Goal: Communication & Community: Connect with others

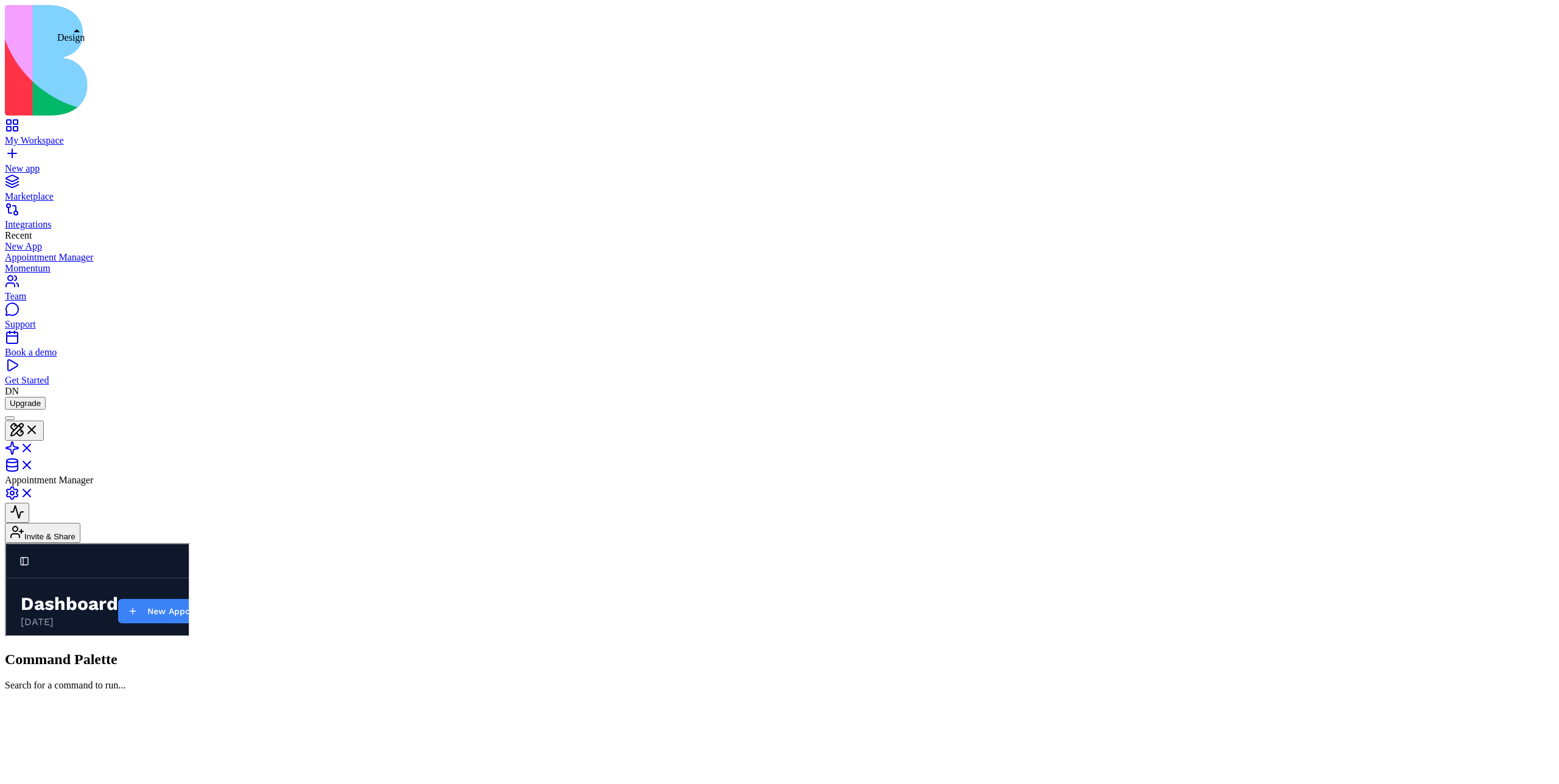
click at [60, 410] on div "Appointment Manager" at bounding box center [779, 447] width 1550 height 76
click at [44, 420] on button at bounding box center [24, 430] width 39 height 20
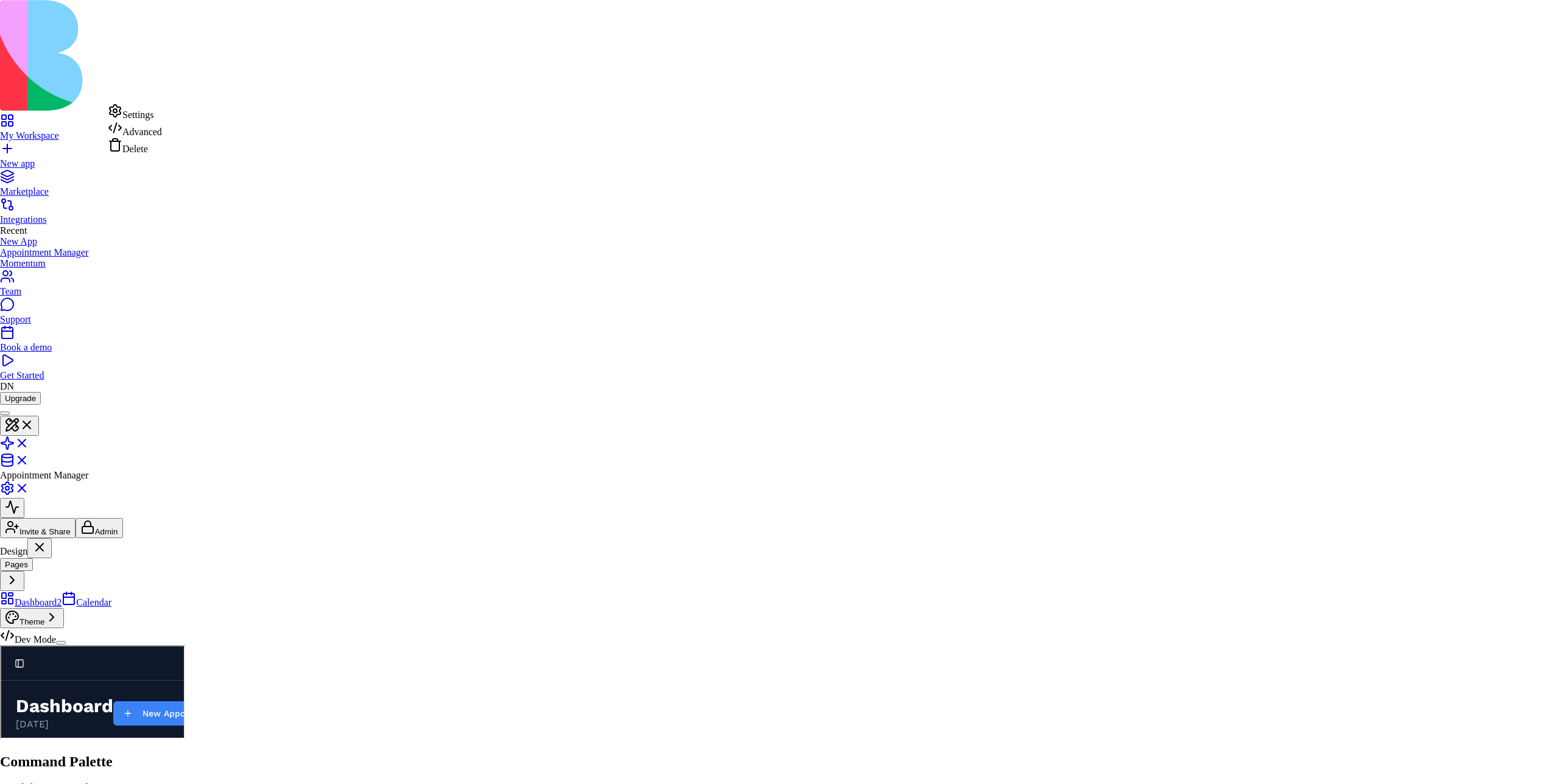
click at [137, 155] on div "Delete" at bounding box center [135, 146] width 54 height 17
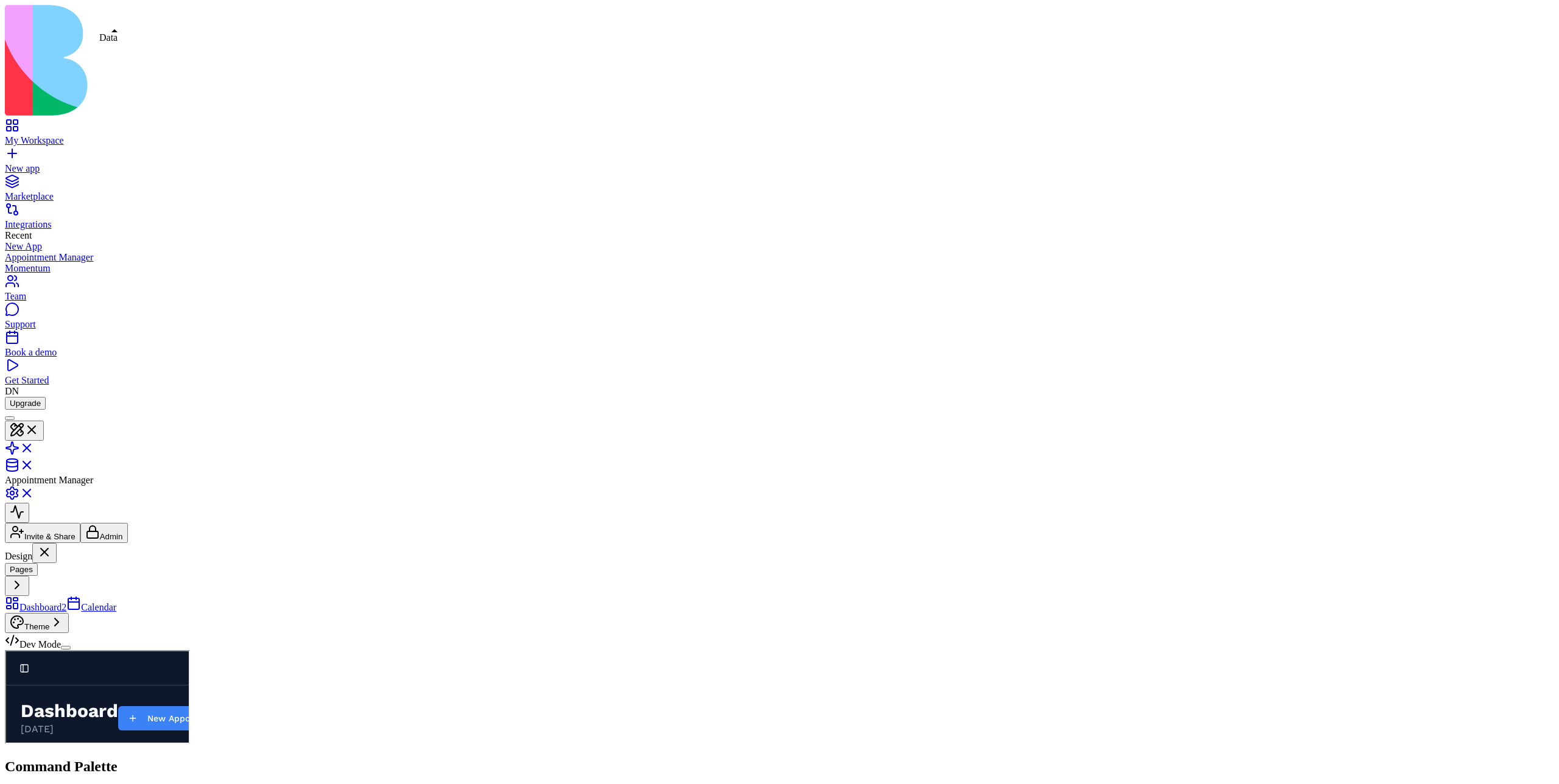
click at [34, 464] on link at bounding box center [19, 469] width 29 height 11
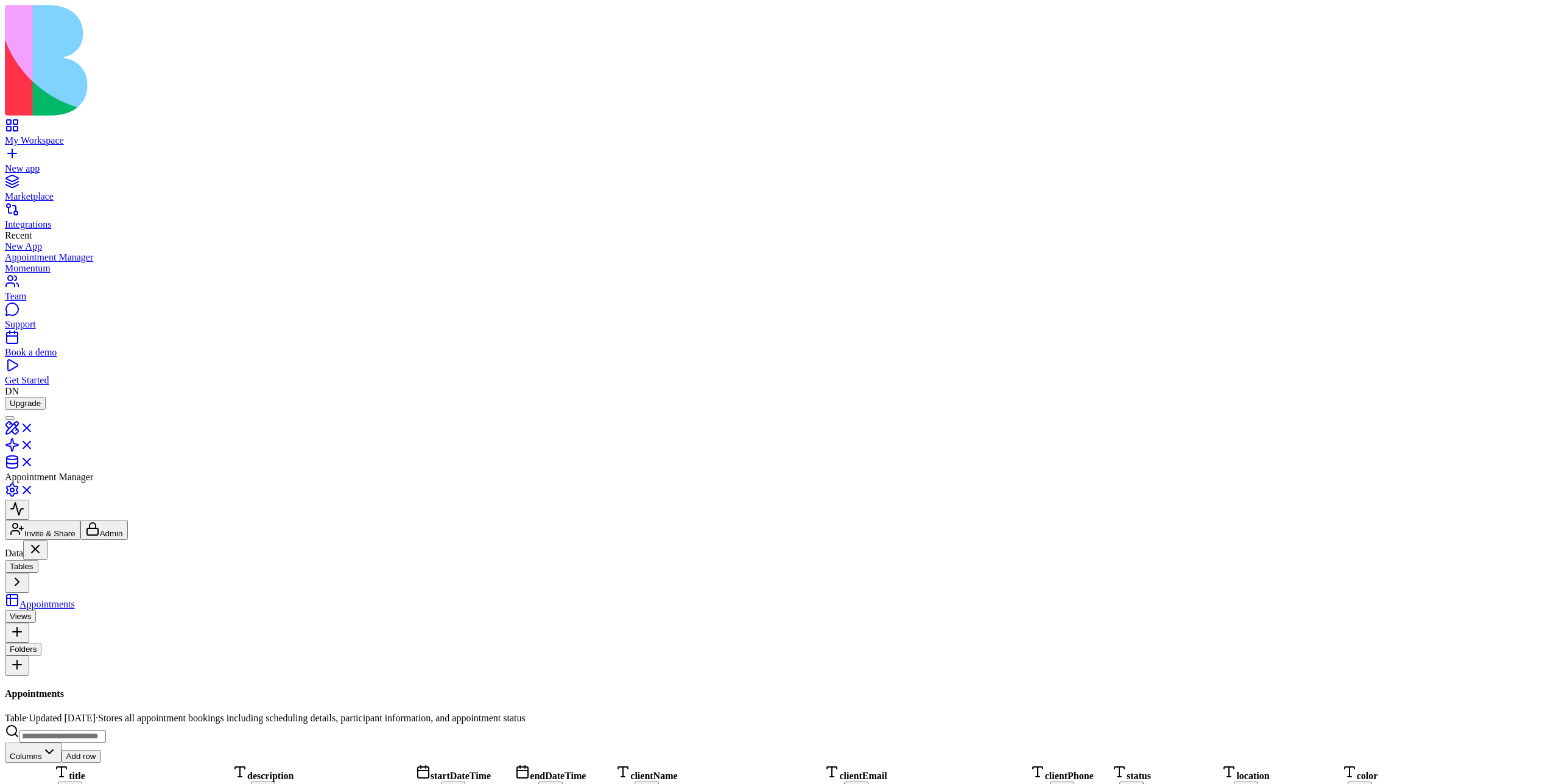
click at [92, 410] on header "Appointment Manager Invite & Share Admin" at bounding box center [779, 475] width 1550 height 130
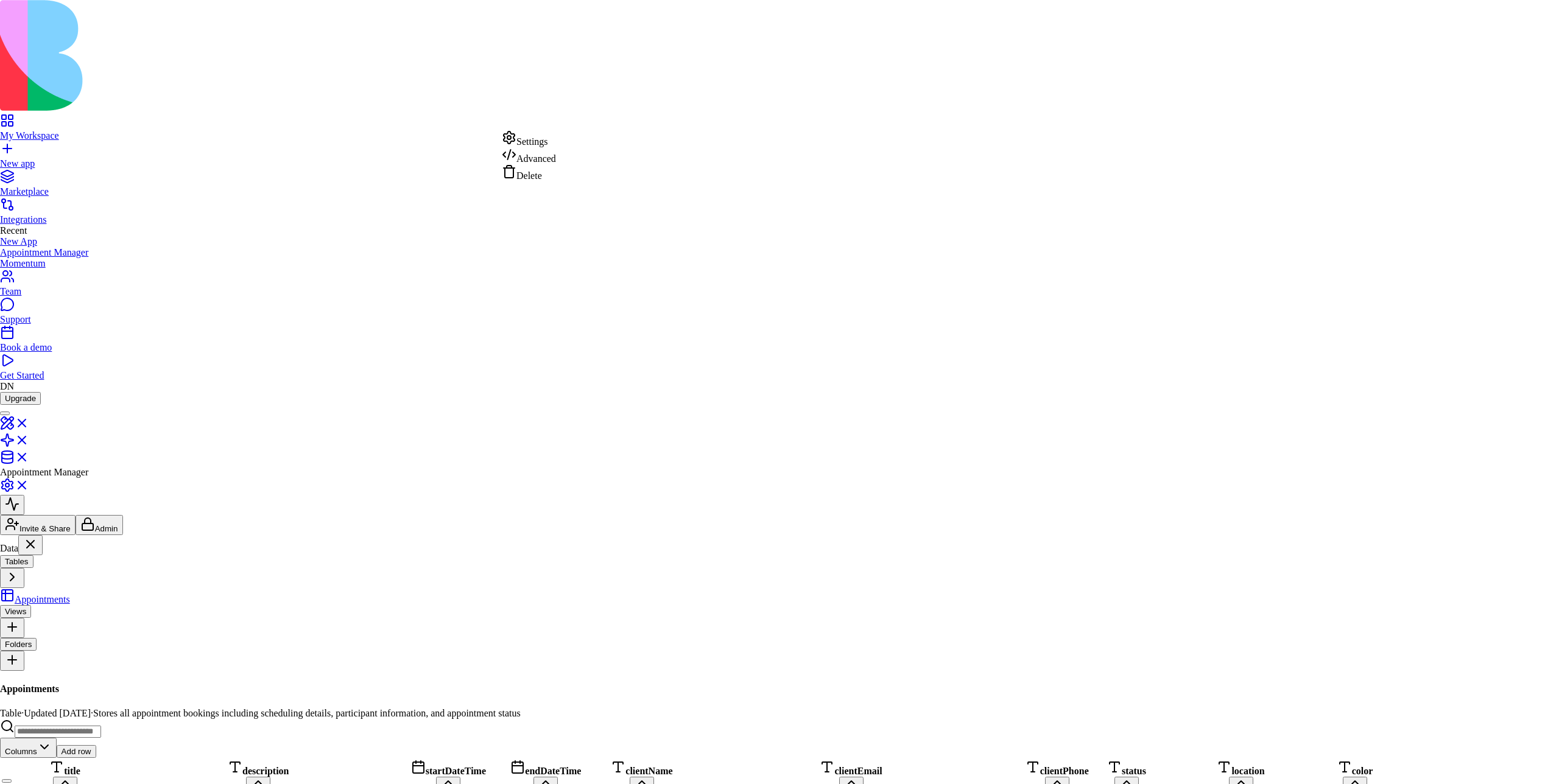
click at [539, 164] on div "Advanced" at bounding box center [529, 155] width 54 height 17
click at [542, 155] on div "Settings" at bounding box center [543, 158] width 54 height 17
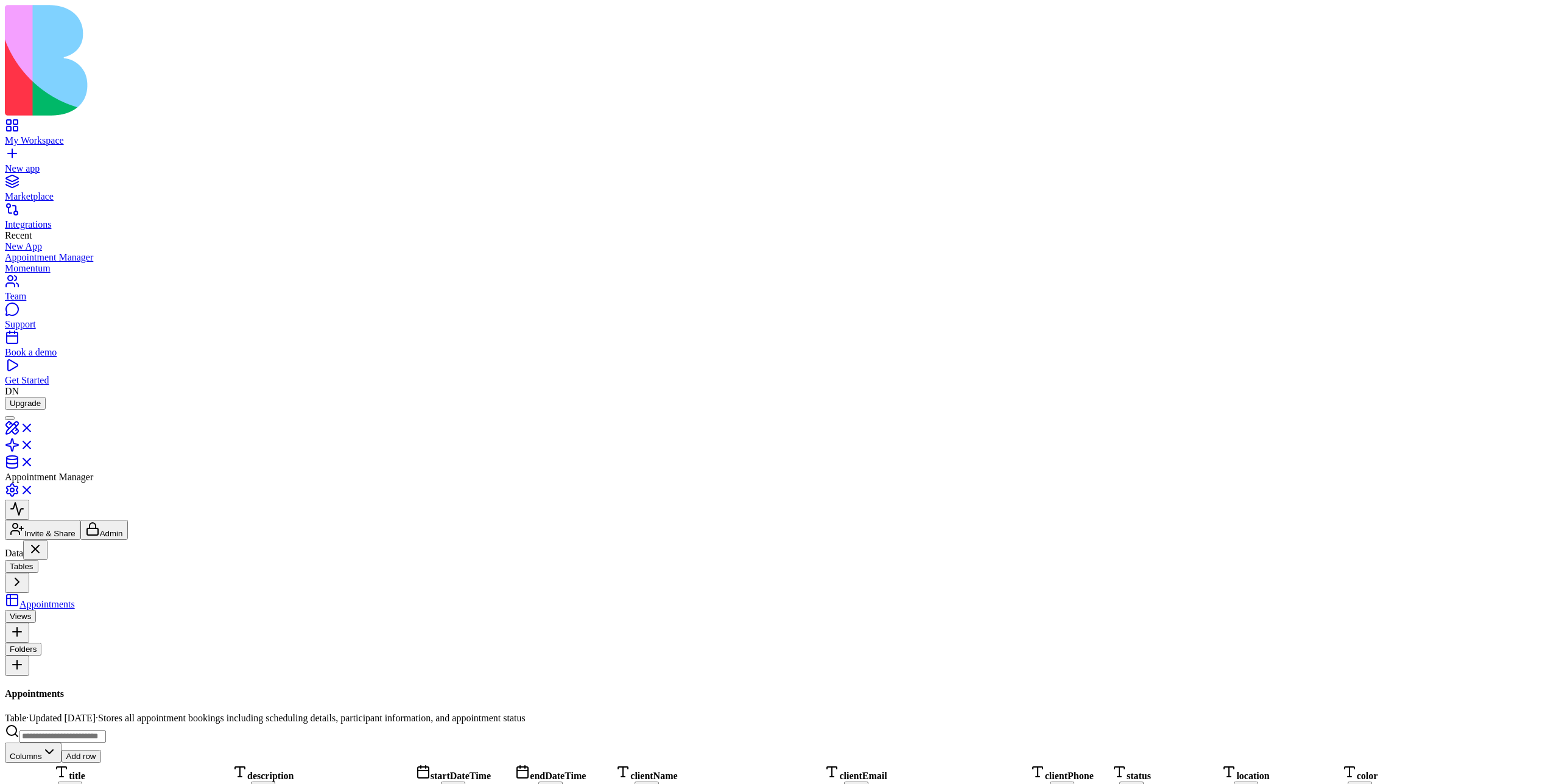
click at [34, 426] on link at bounding box center [19, 432] width 29 height 11
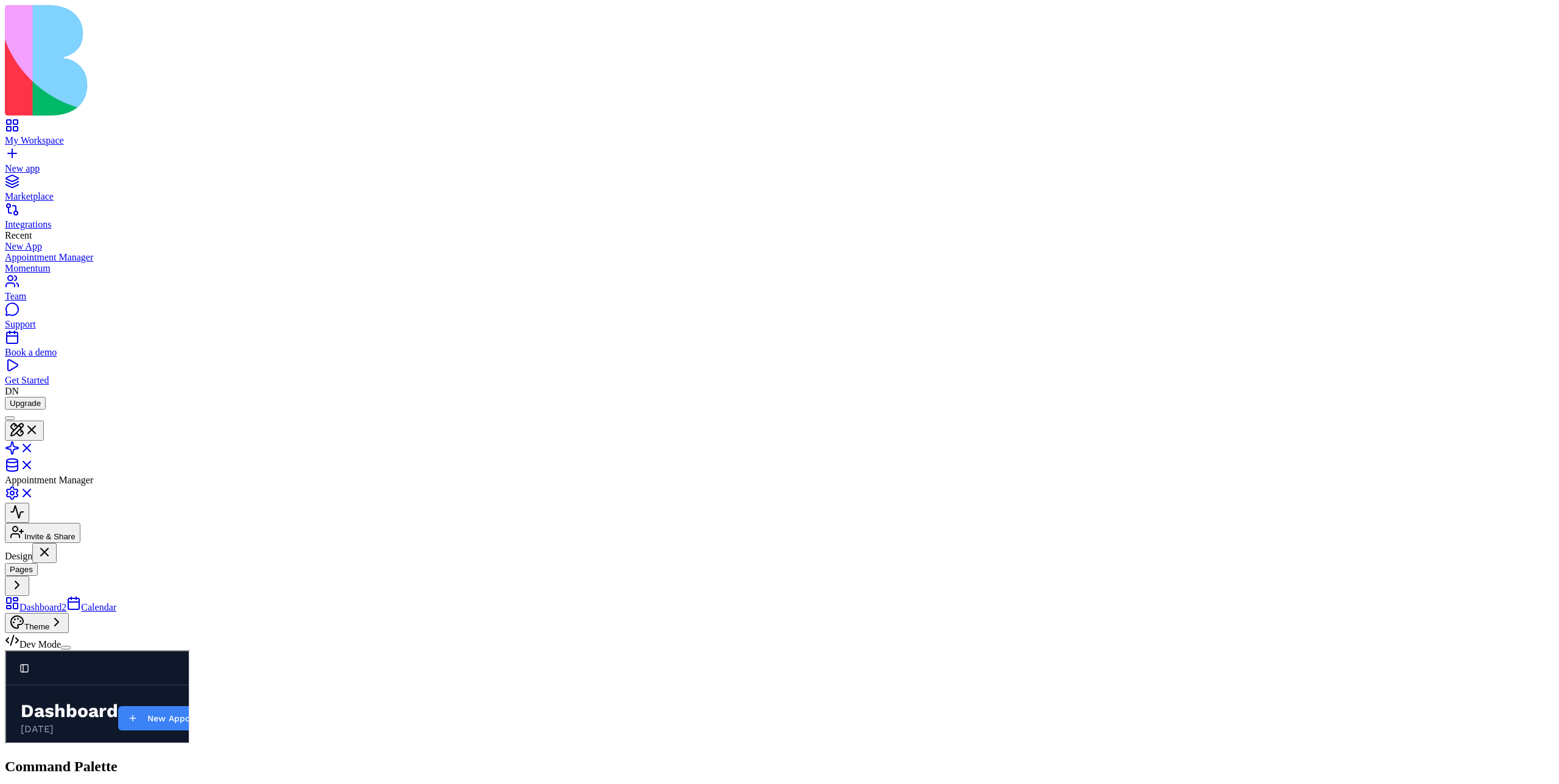
click at [116, 602] on link "Calendar" at bounding box center [91, 607] width 50 height 11
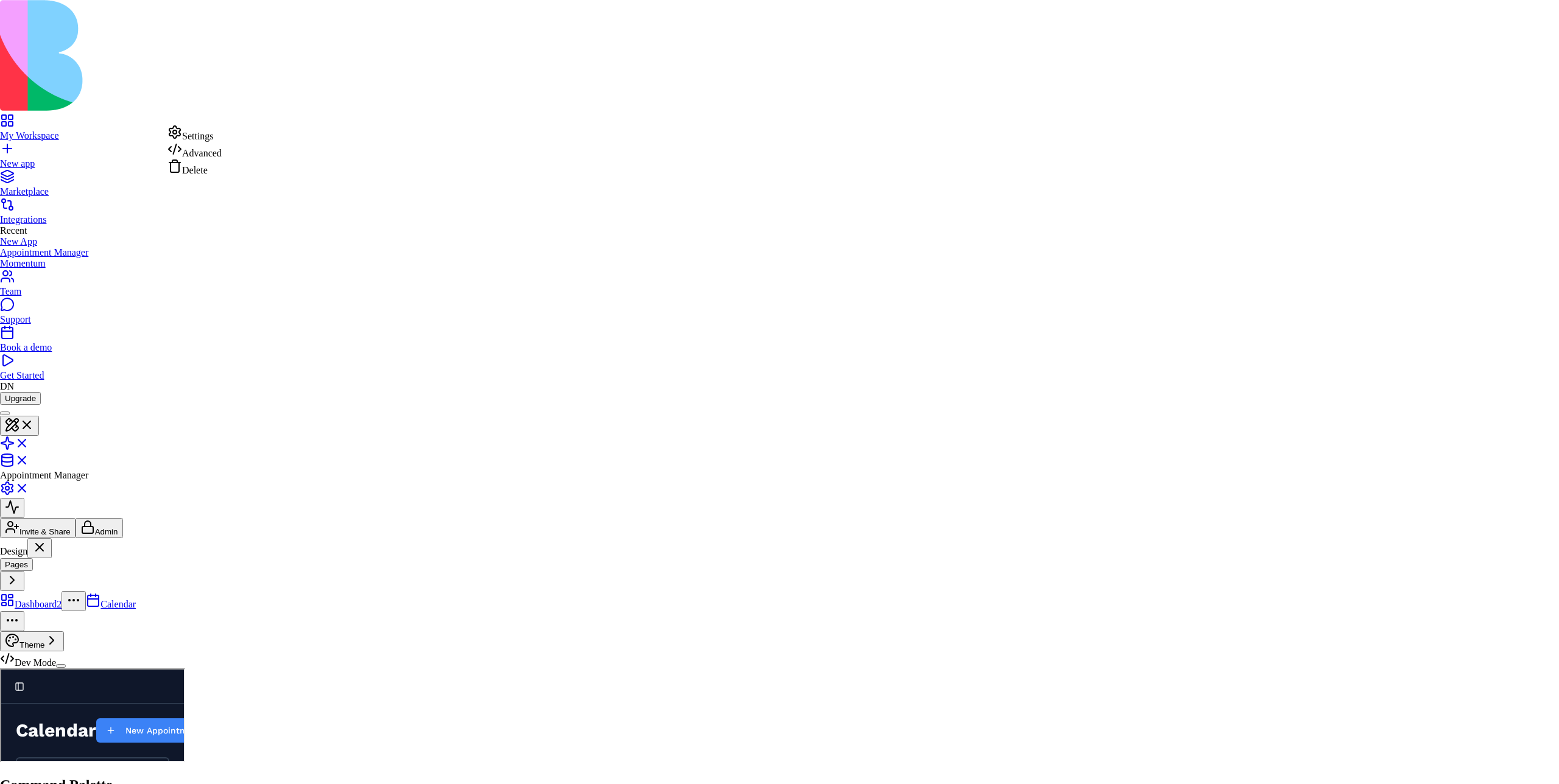
click at [157, 134] on html "My Workspace New app Marketplace Integrations Recent New App Appointment Manage…" at bounding box center [779, 413] width 1559 height 826
click at [130, 204] on html "My Workspace New app Marketplace Integrations Recent New App Appointment Manage…" at bounding box center [779, 413] width 1559 height 826
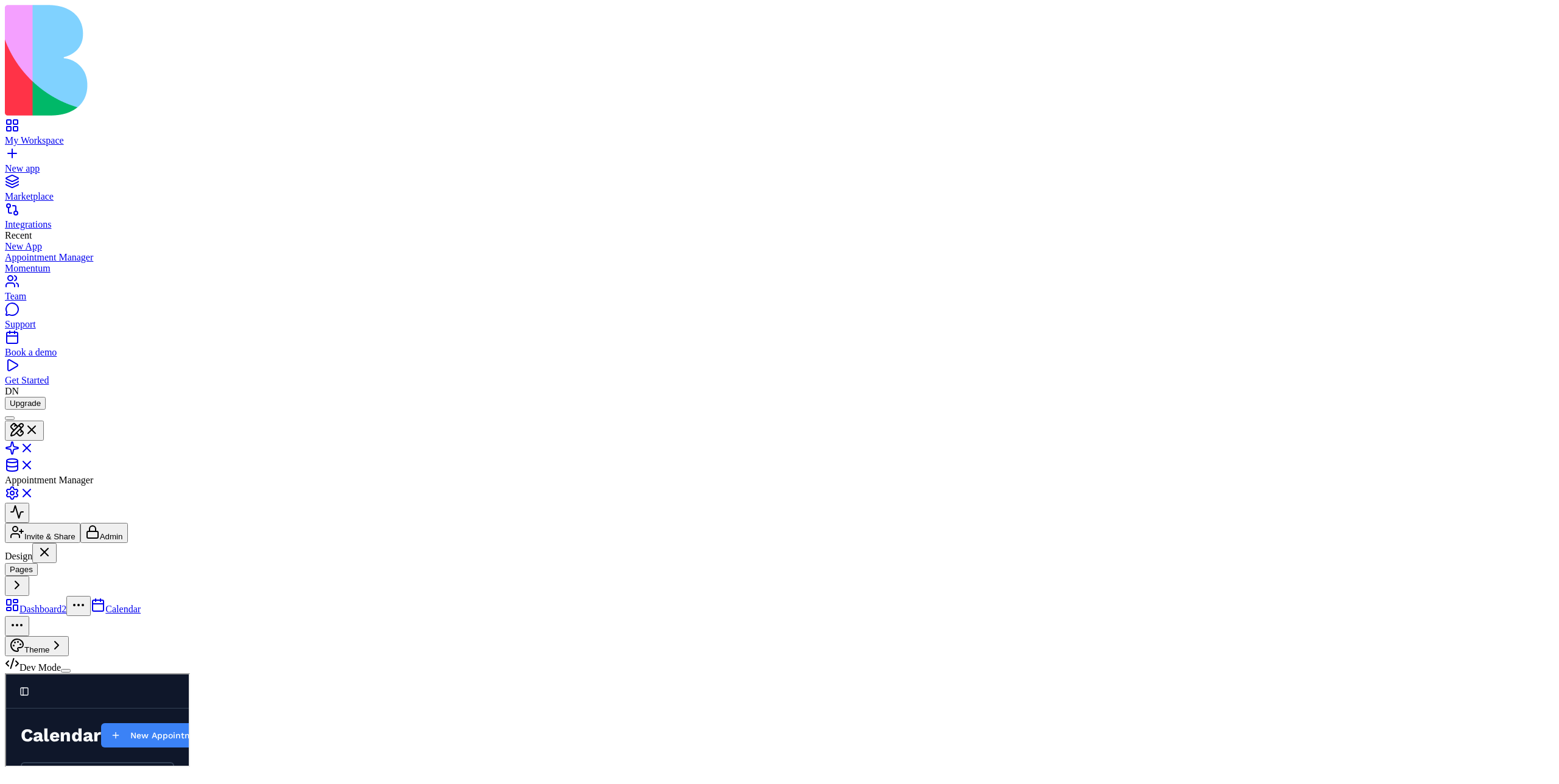
click at [156, 106] on html "My Workspace New app Marketplace Integrations Recent New App Appointment Manage…" at bounding box center [779, 415] width 1559 height 831
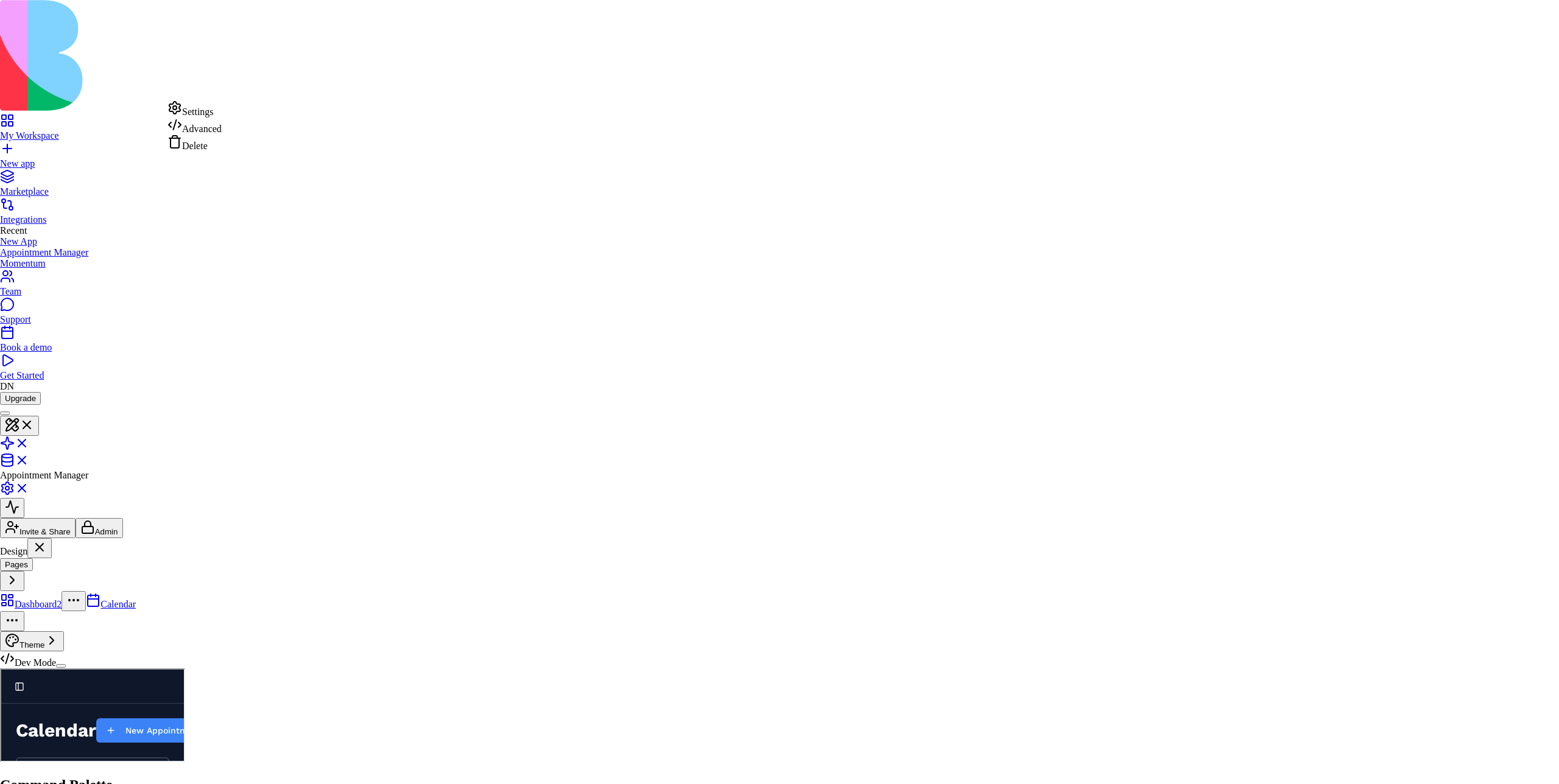
click at [117, 208] on html "My Workspace New app Marketplace Integrations Recent New App Appointment Manage…" at bounding box center [779, 413] width 1559 height 826
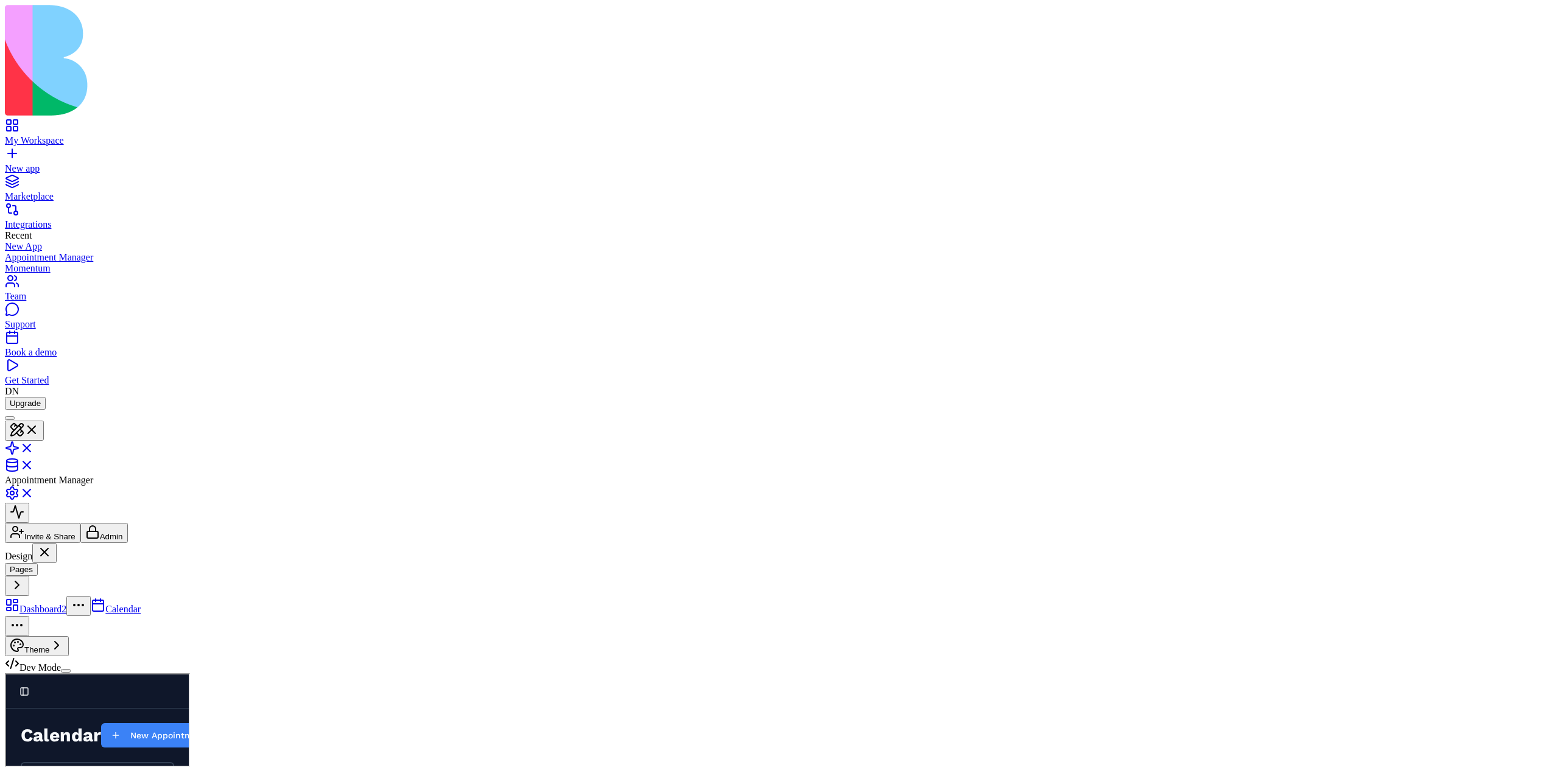
click at [5, 673] on link "Dashboard" at bounding box center [5, 673] width 0 height 0
click at [34, 447] on link at bounding box center [19, 452] width 29 height 11
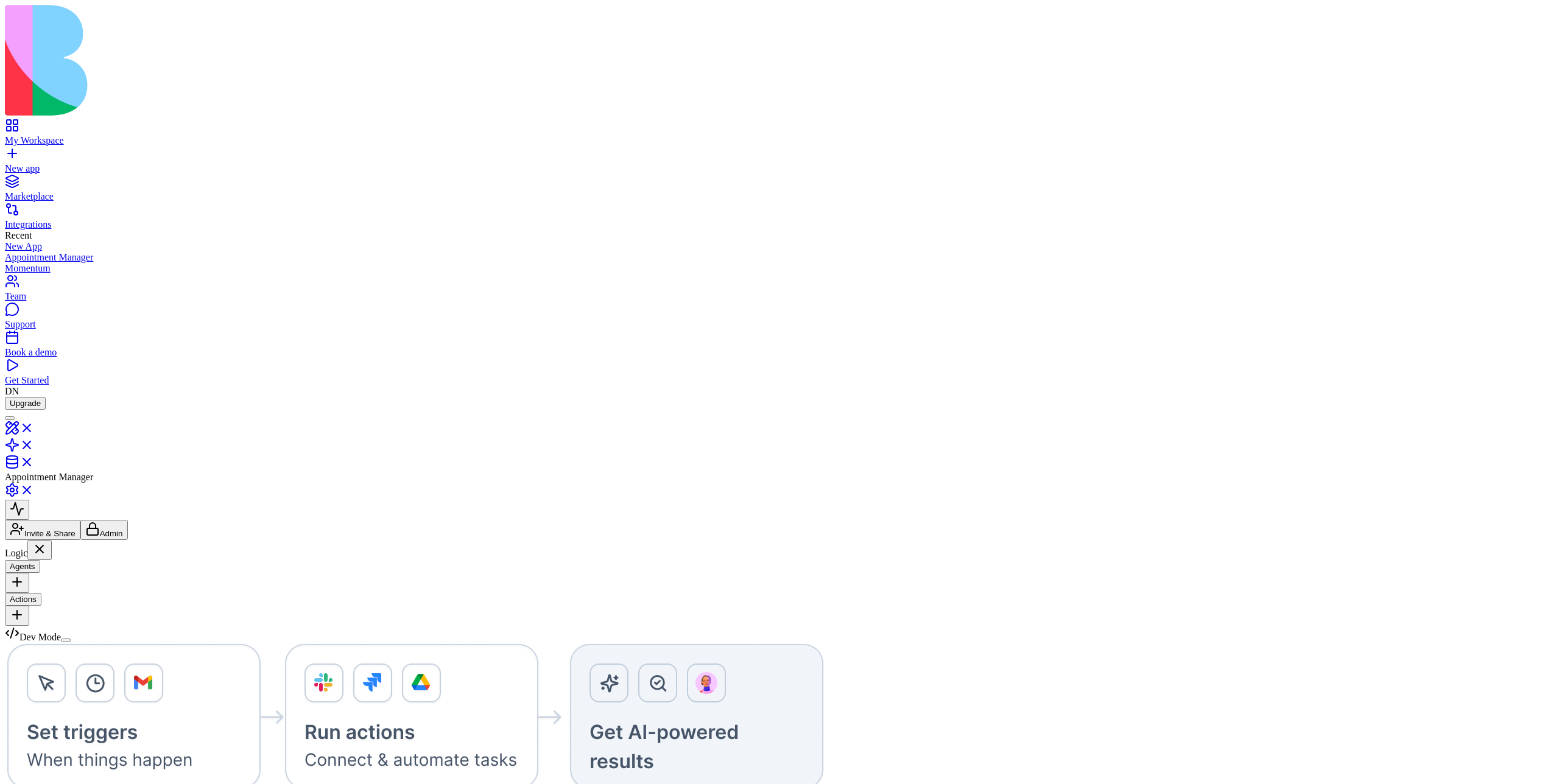
click at [21, 124] on link "My Workspace" at bounding box center [779, 135] width 1550 height 22
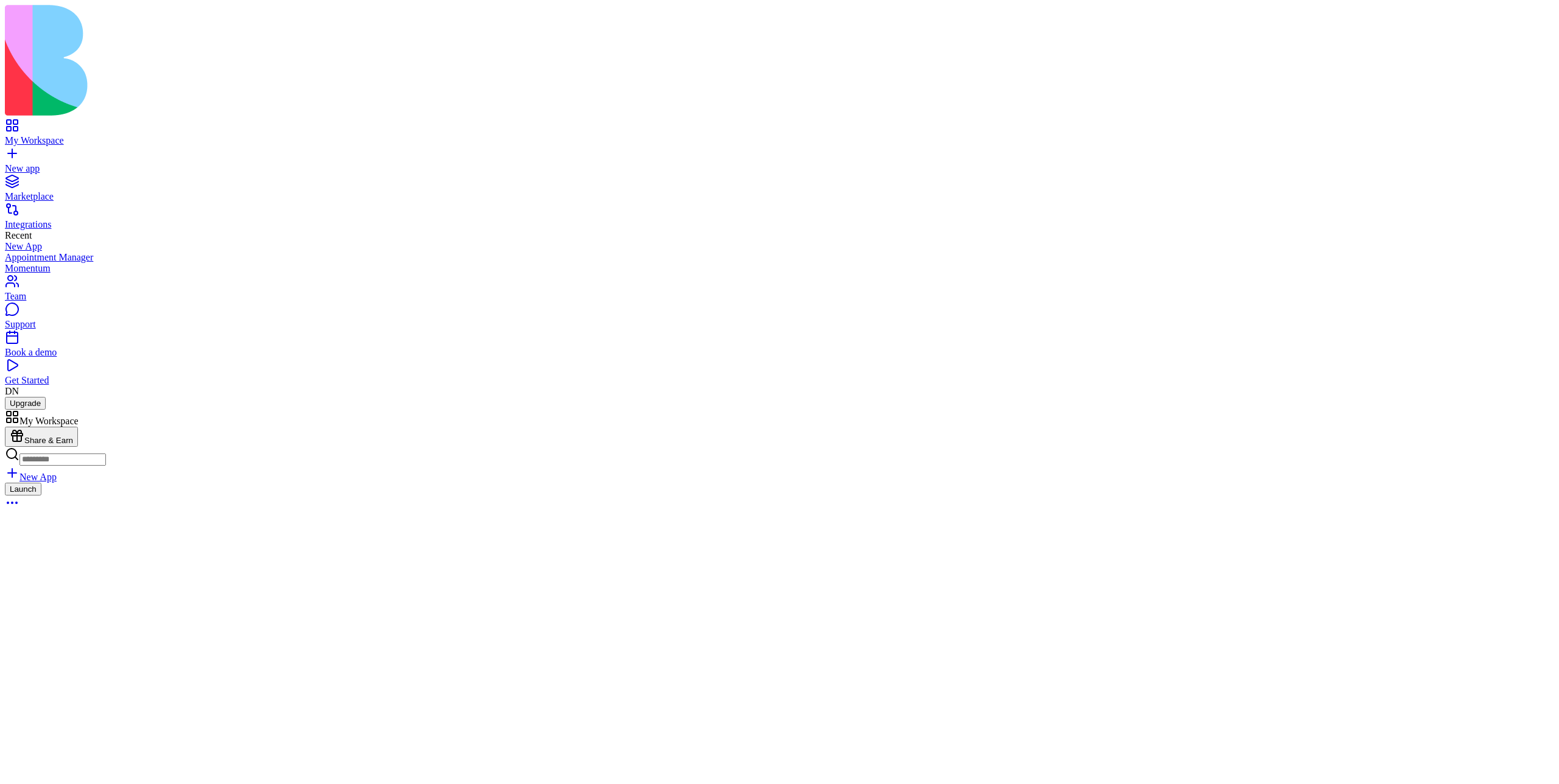
scroll to position [1713, 0]
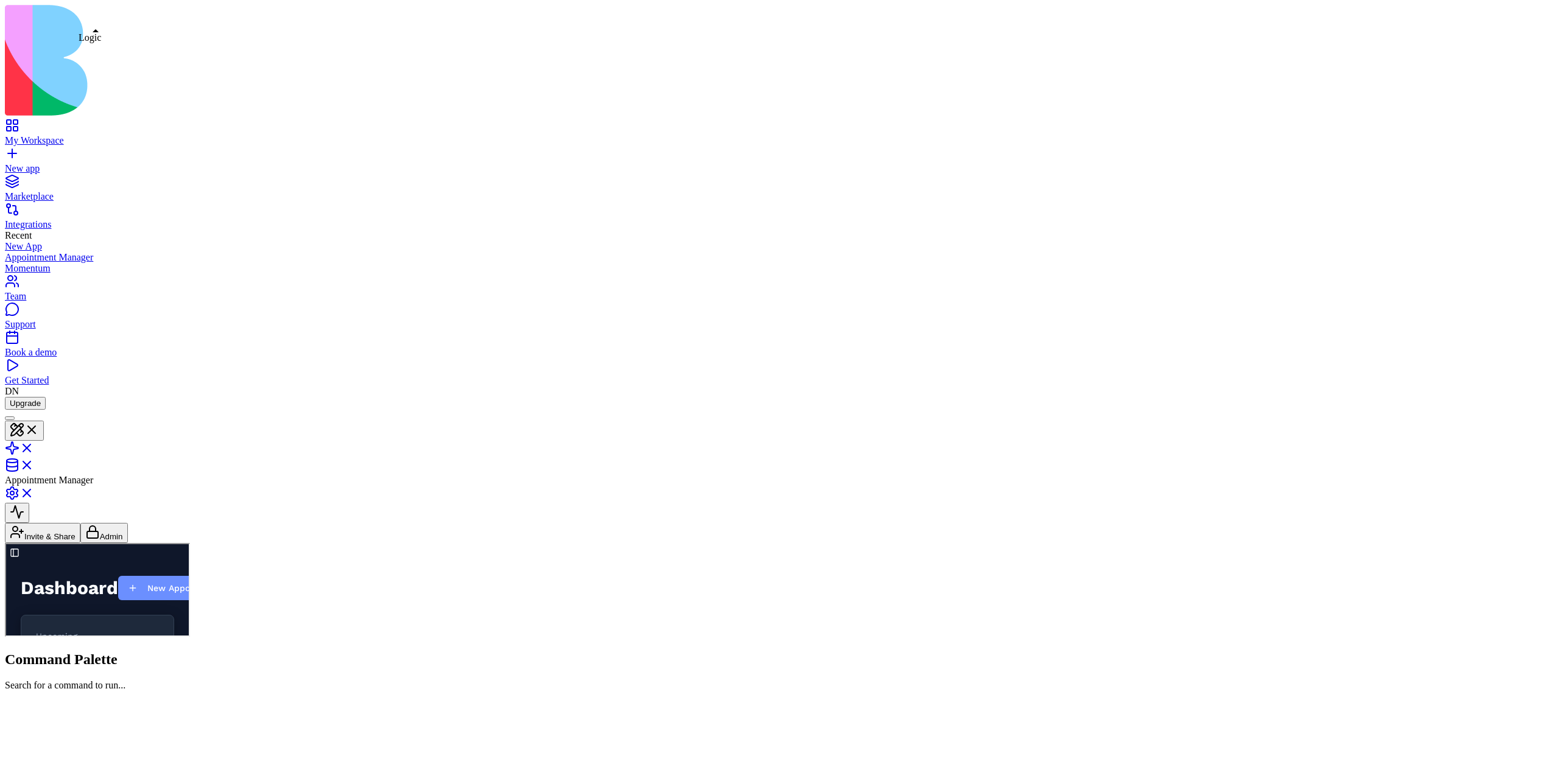
click at [34, 447] on link at bounding box center [19, 452] width 29 height 11
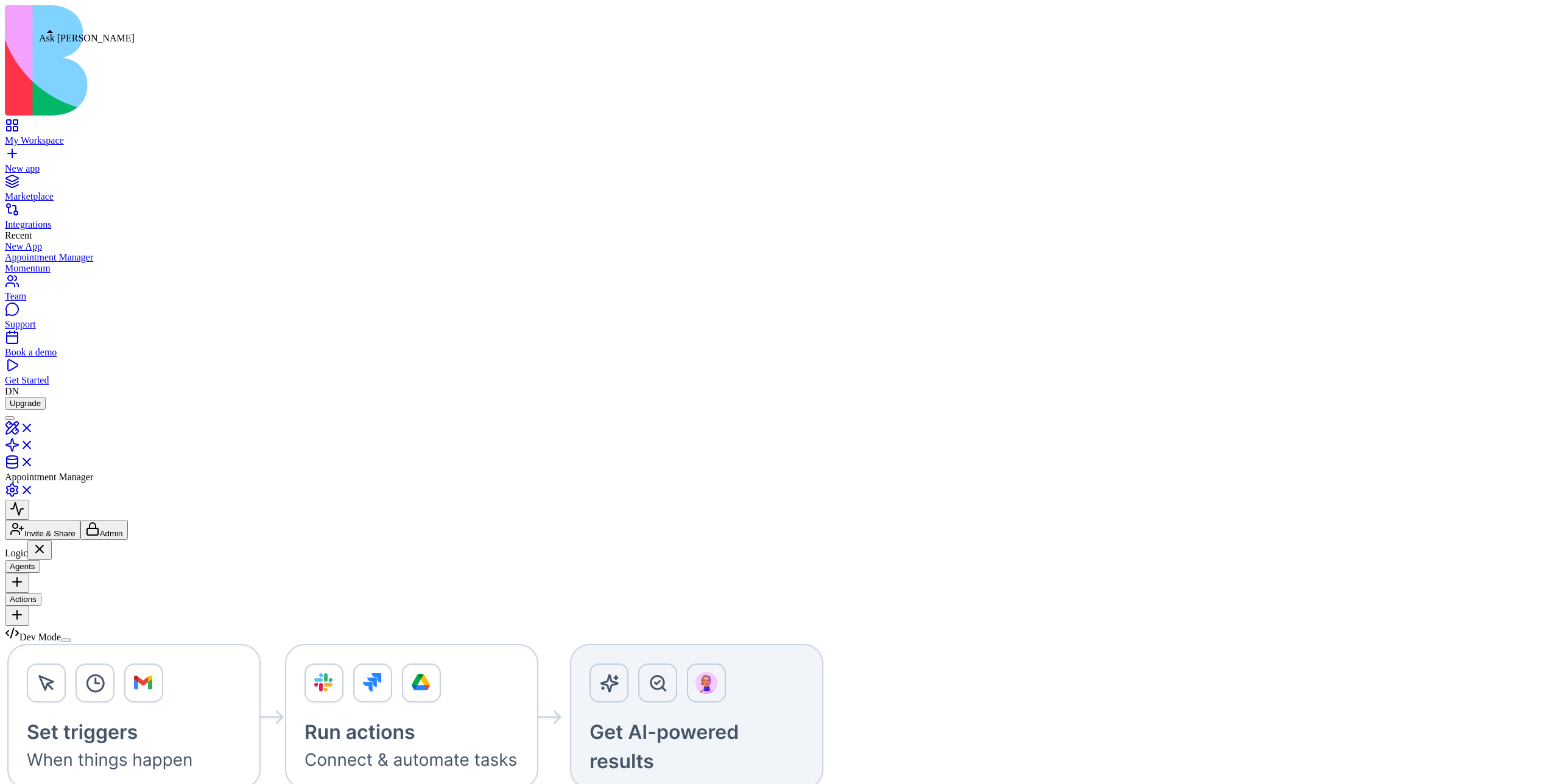
click at [10, 418] on div at bounding box center [10, 418] width 0 height 0
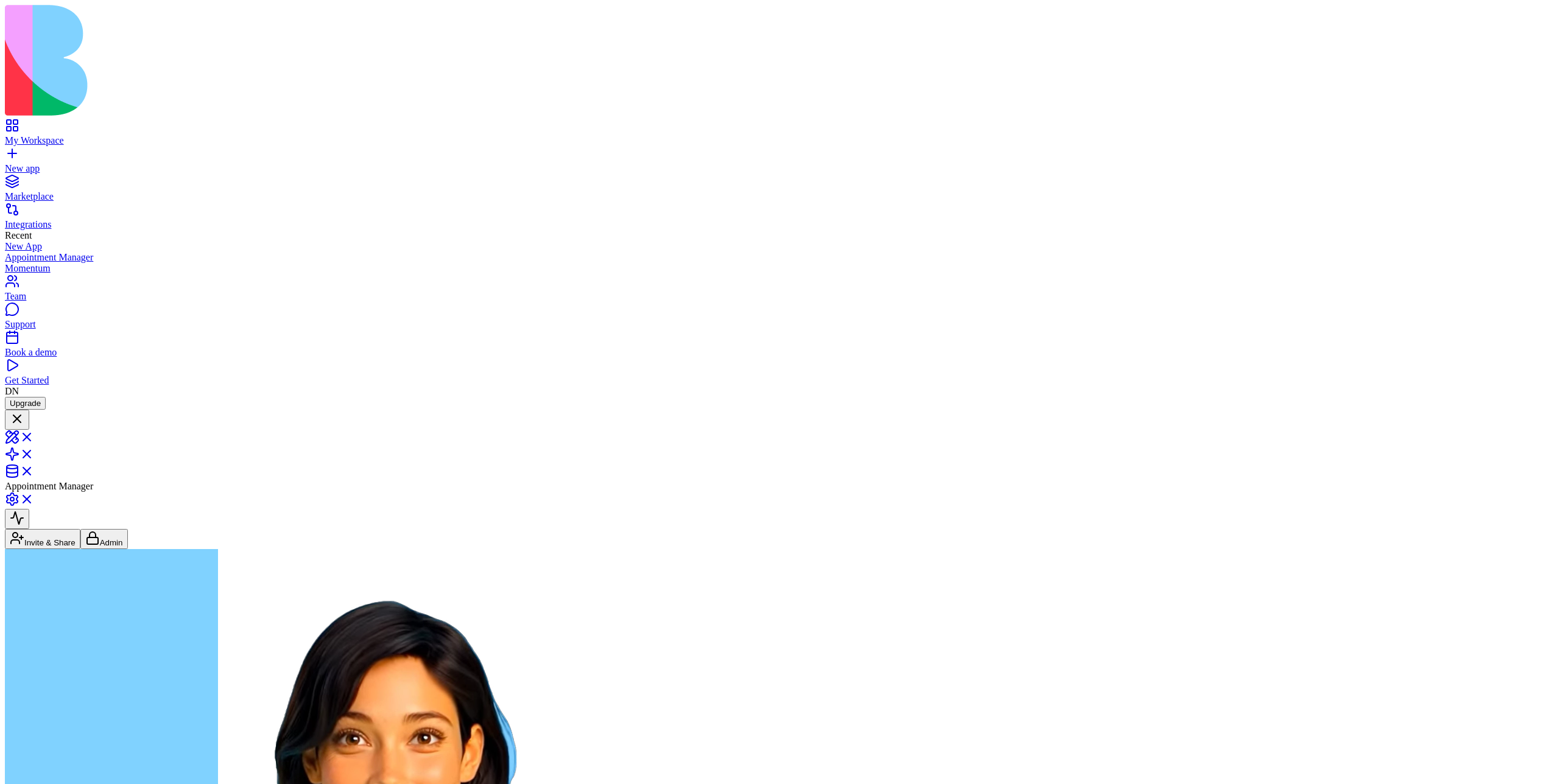
click at [19, 124] on link "My Workspace" at bounding box center [779, 135] width 1550 height 22
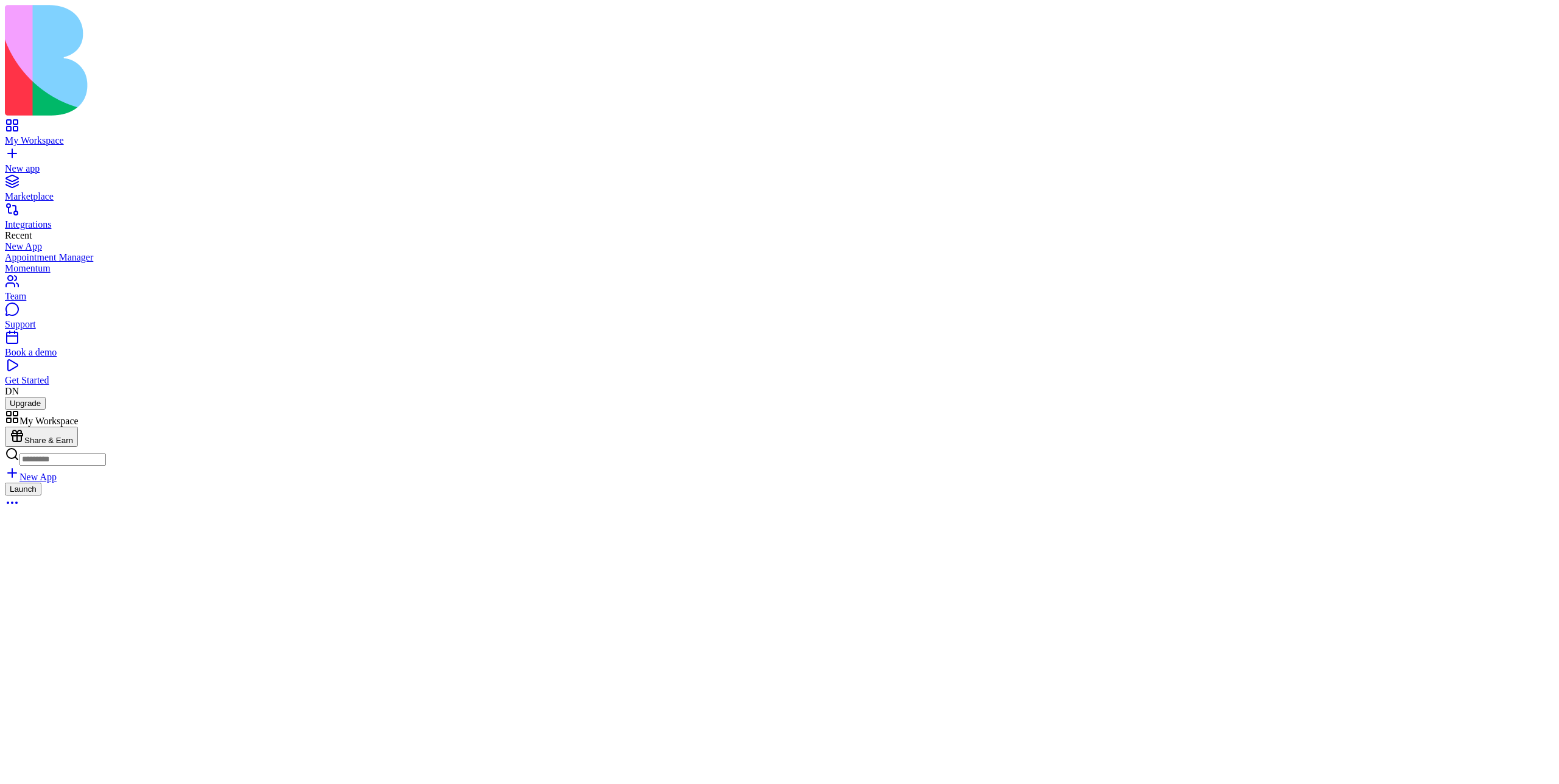
click at [41, 482] on button "Launch" at bounding box center [23, 488] width 37 height 13
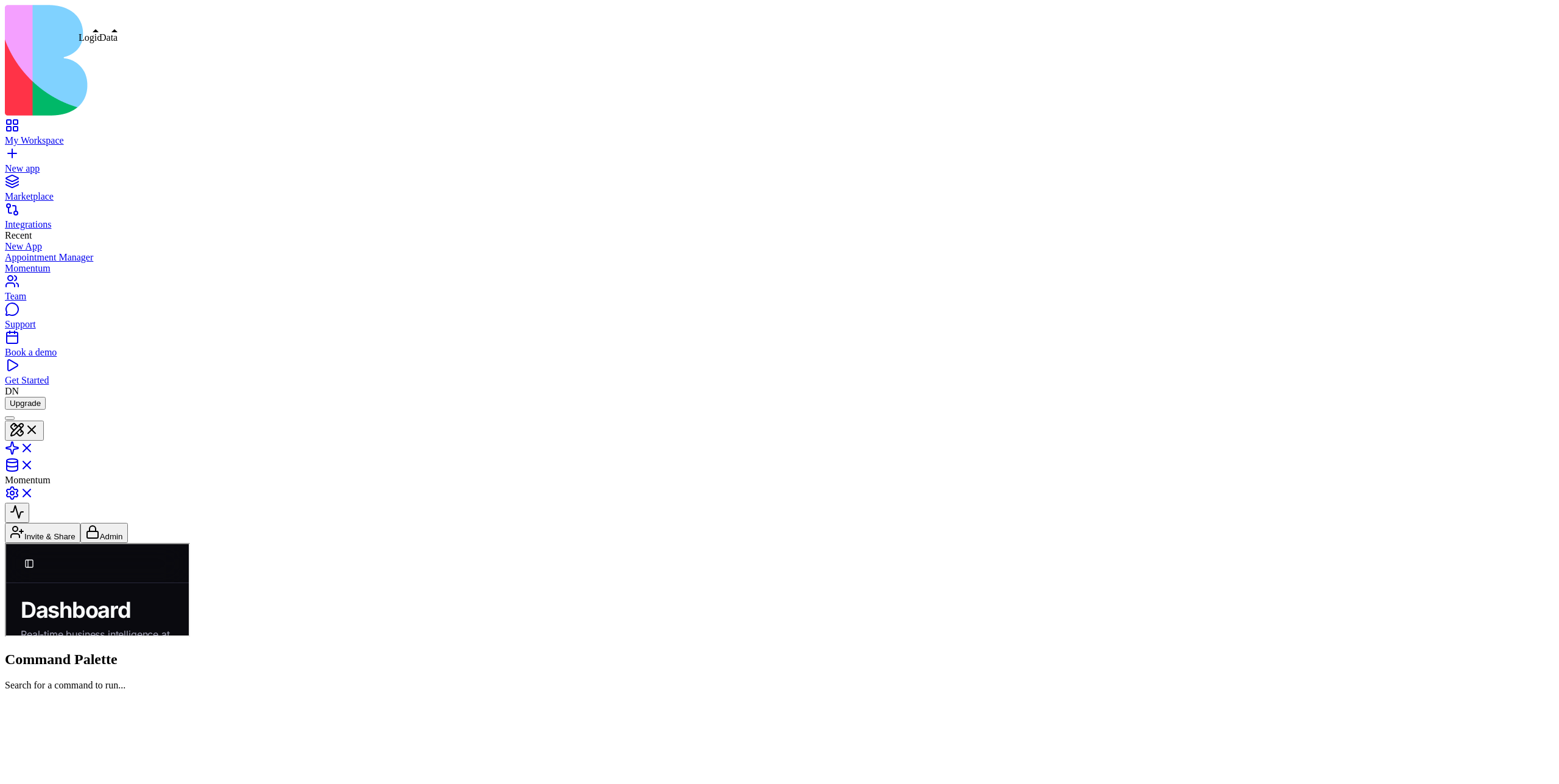
click at [34, 447] on link at bounding box center [19, 452] width 29 height 11
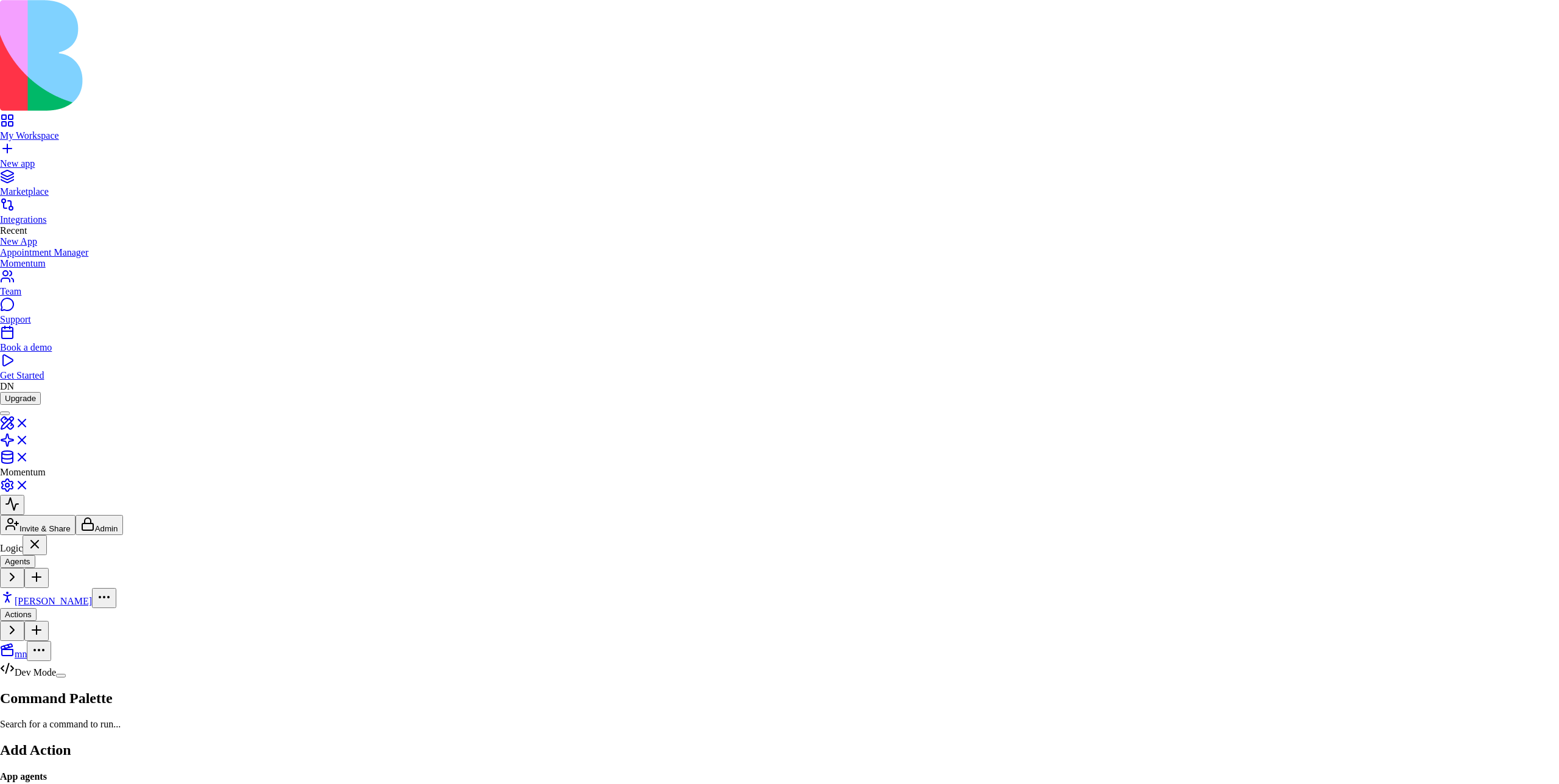
scroll to position [720, 0]
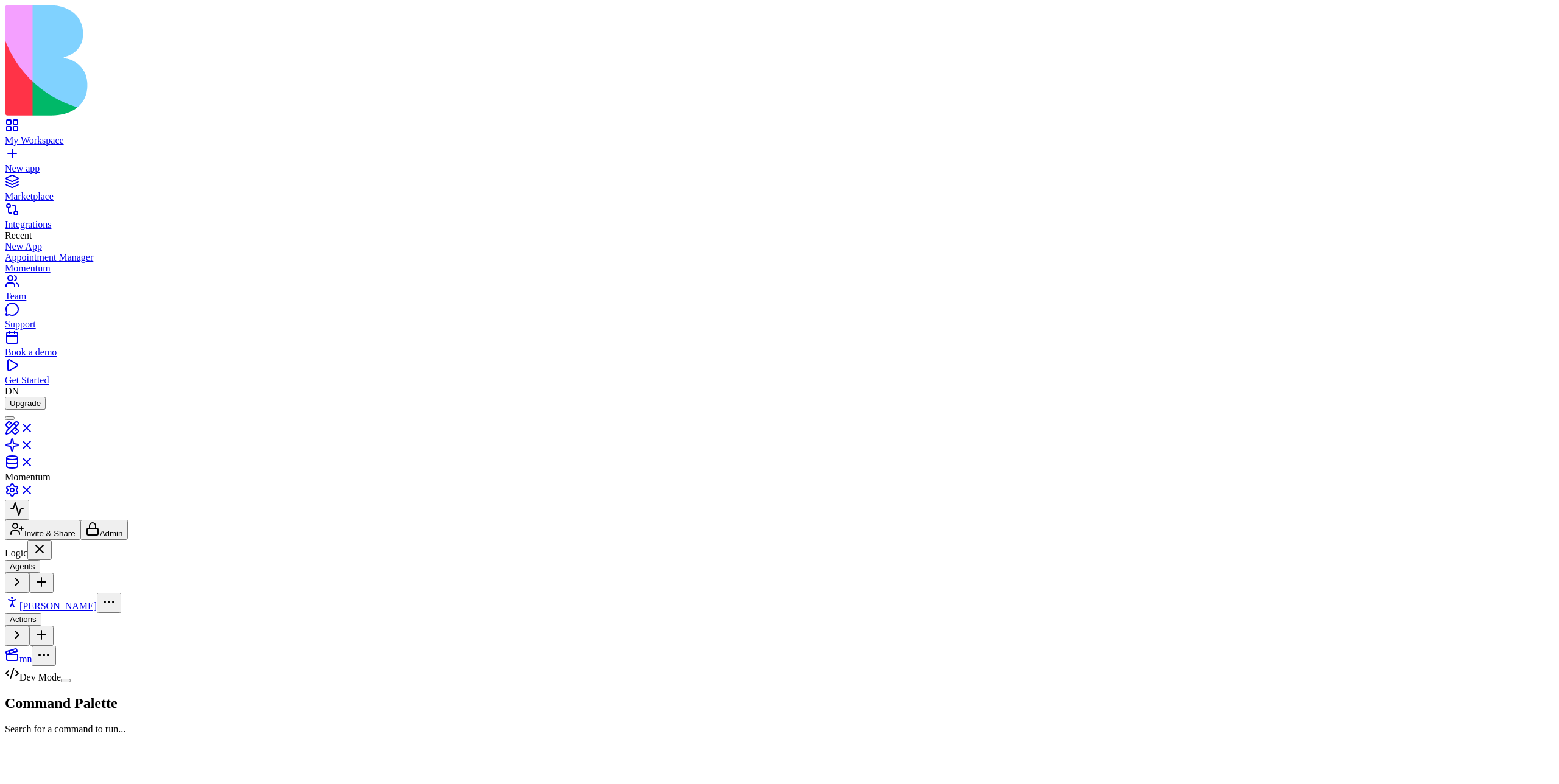
drag, startPoint x: 982, startPoint y: 361, endPoint x: 1056, endPoint y: 313, distance: 88.2
click at [1523, 47] on html "**********" at bounding box center [779, 592] width 1559 height 1184
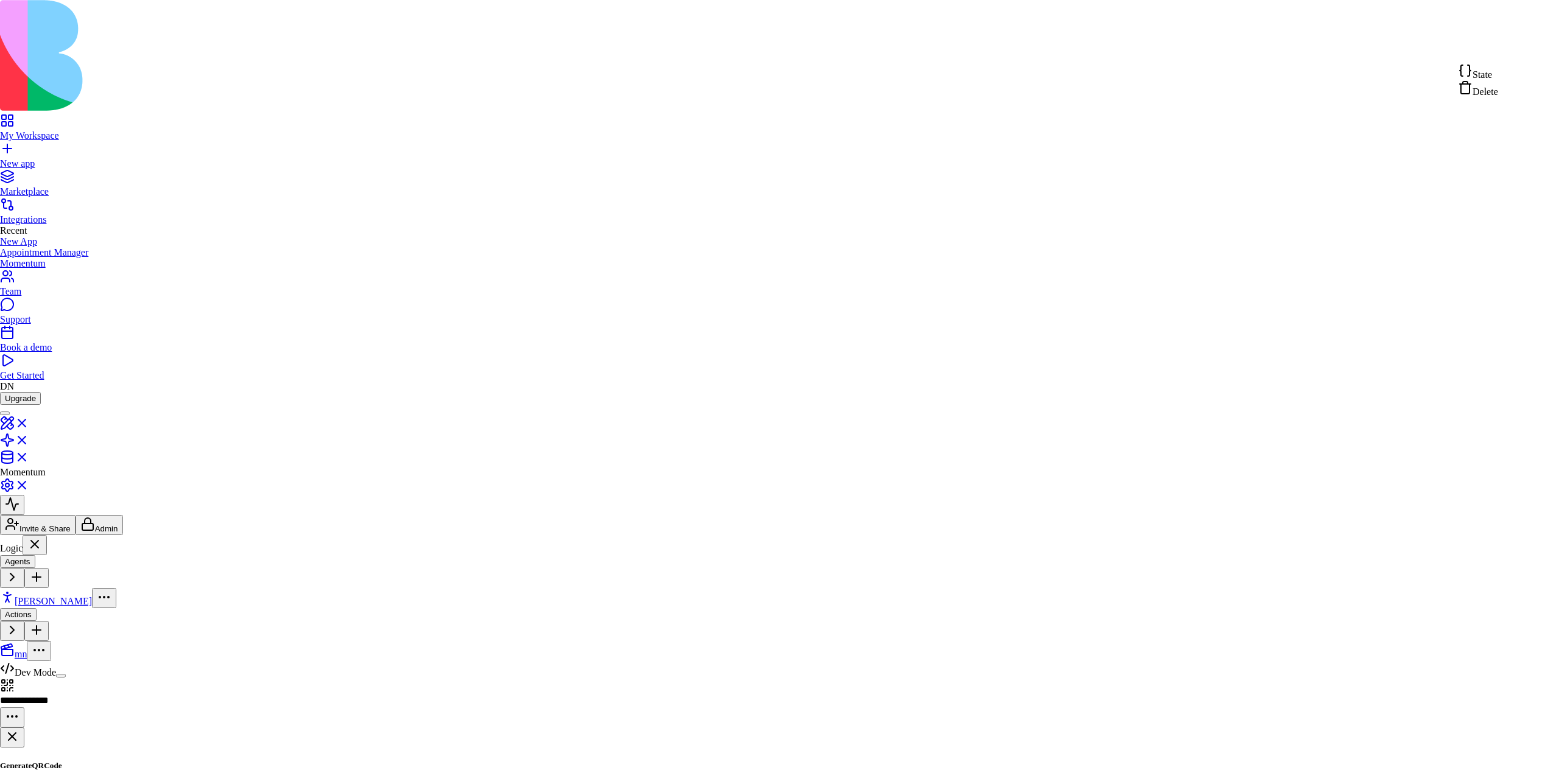
click at [1498, 92] on div "Delete" at bounding box center [1478, 89] width 40 height 17
click at [1517, 50] on html "**********" at bounding box center [779, 589] width 1559 height 1178
click at [1490, 90] on span "Delete" at bounding box center [1485, 92] width 25 height 11
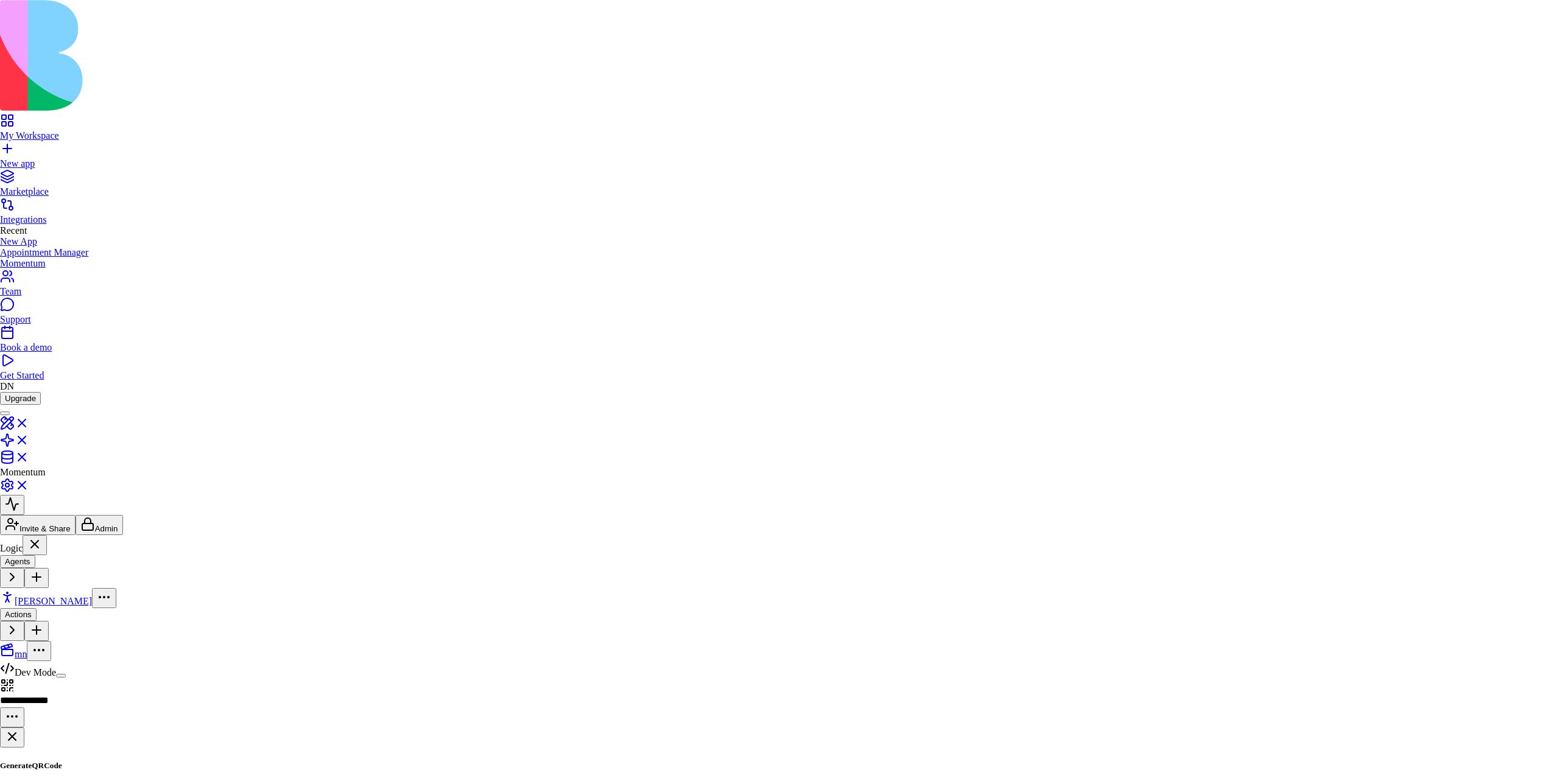
type button "on"
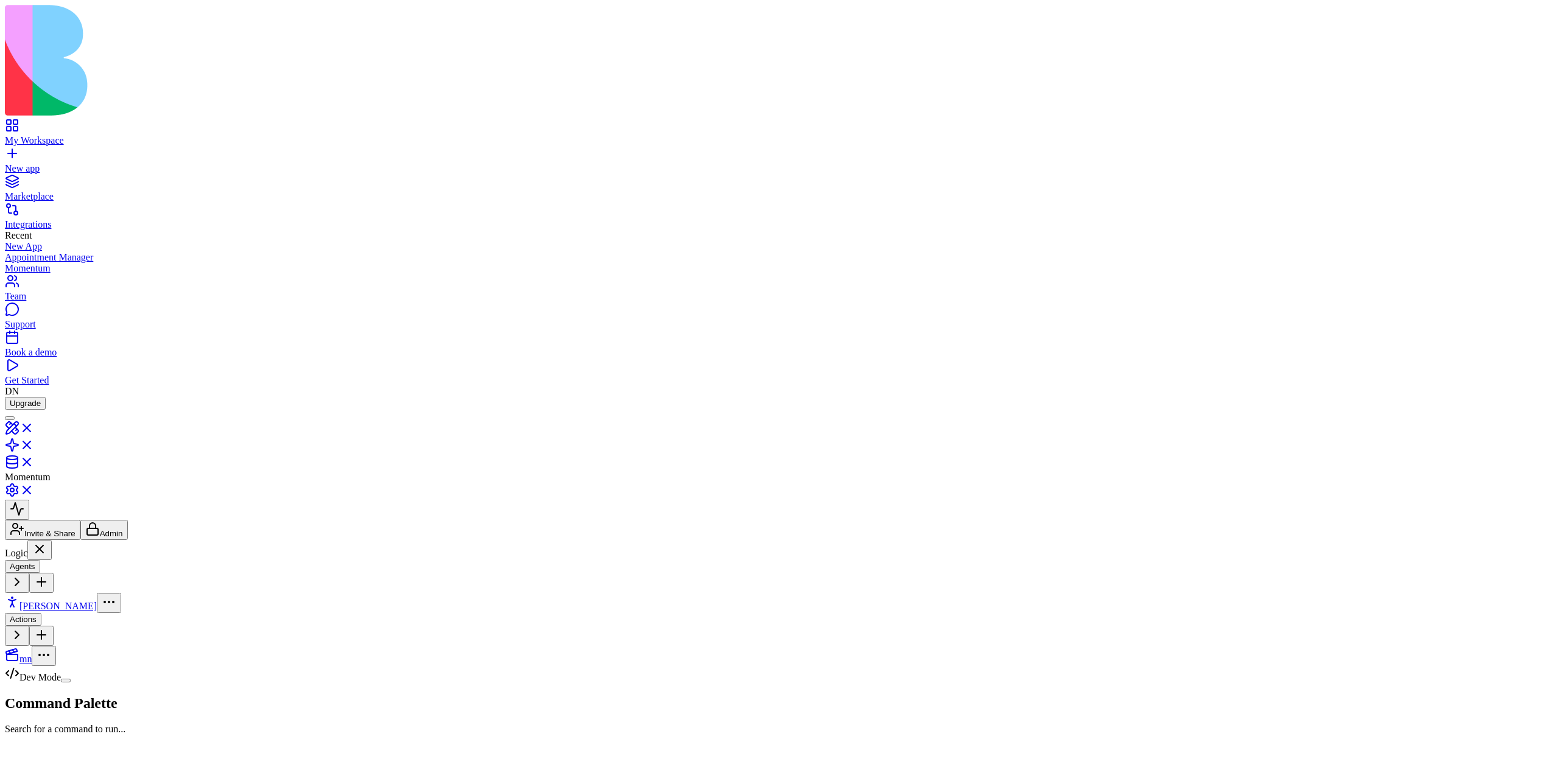
click at [1528, 58] on html "**********" at bounding box center [779, 557] width 1559 height 1114
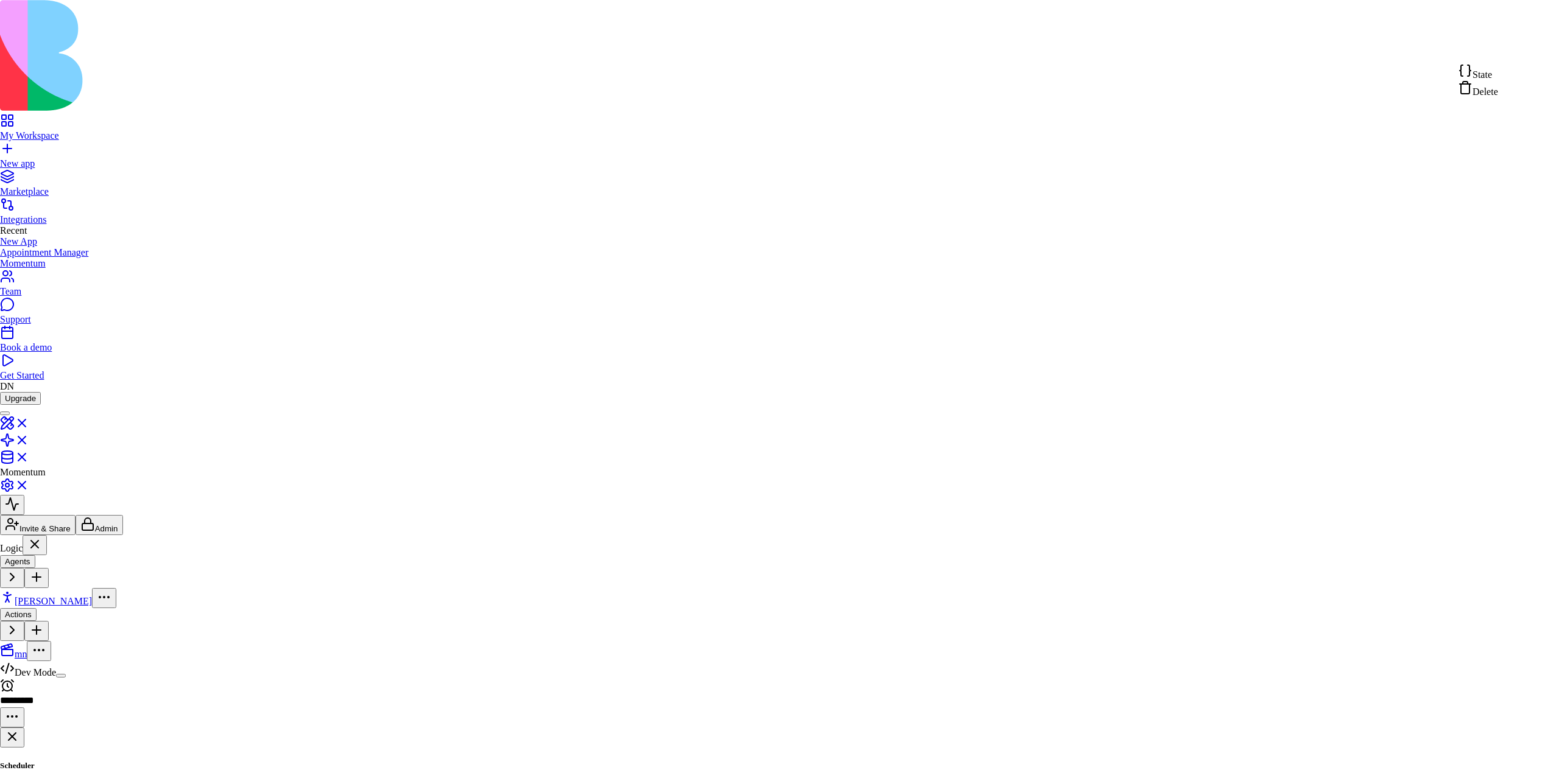
click at [1498, 96] on span "Delete" at bounding box center [1485, 92] width 25 height 11
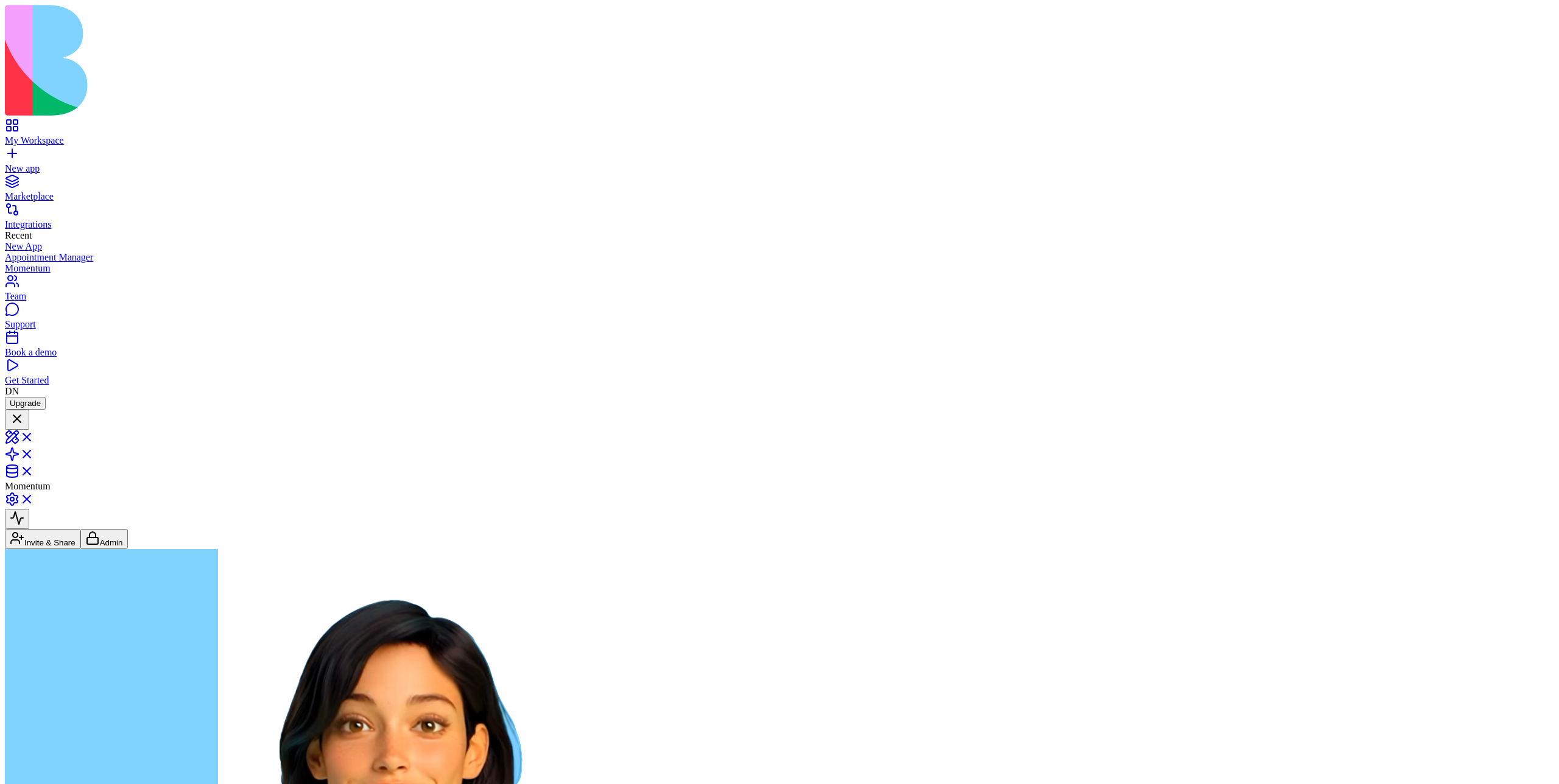
scroll to position [3598, 0]
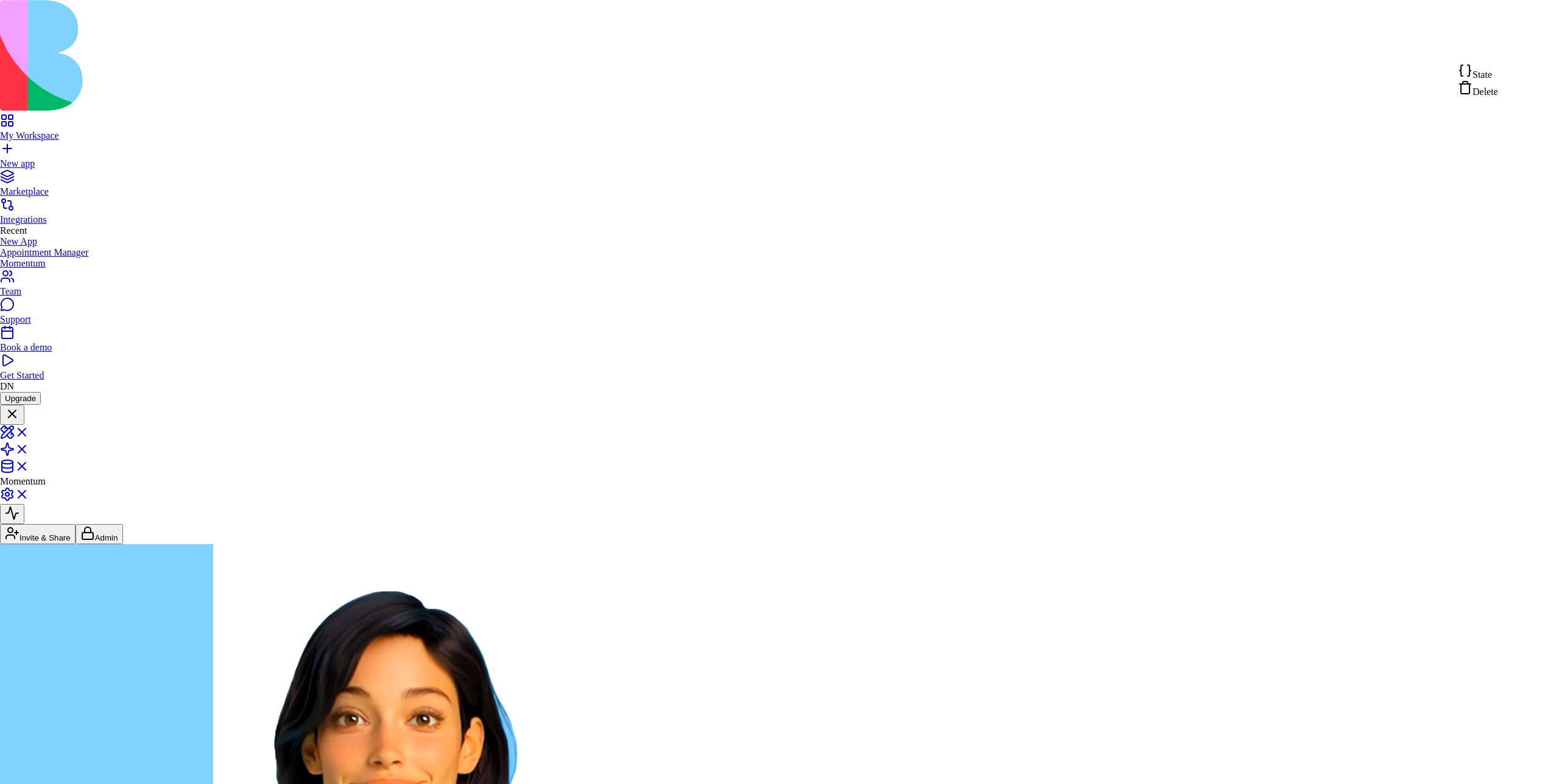
click at [1498, 96] on div "Delete" at bounding box center [1478, 89] width 40 height 17
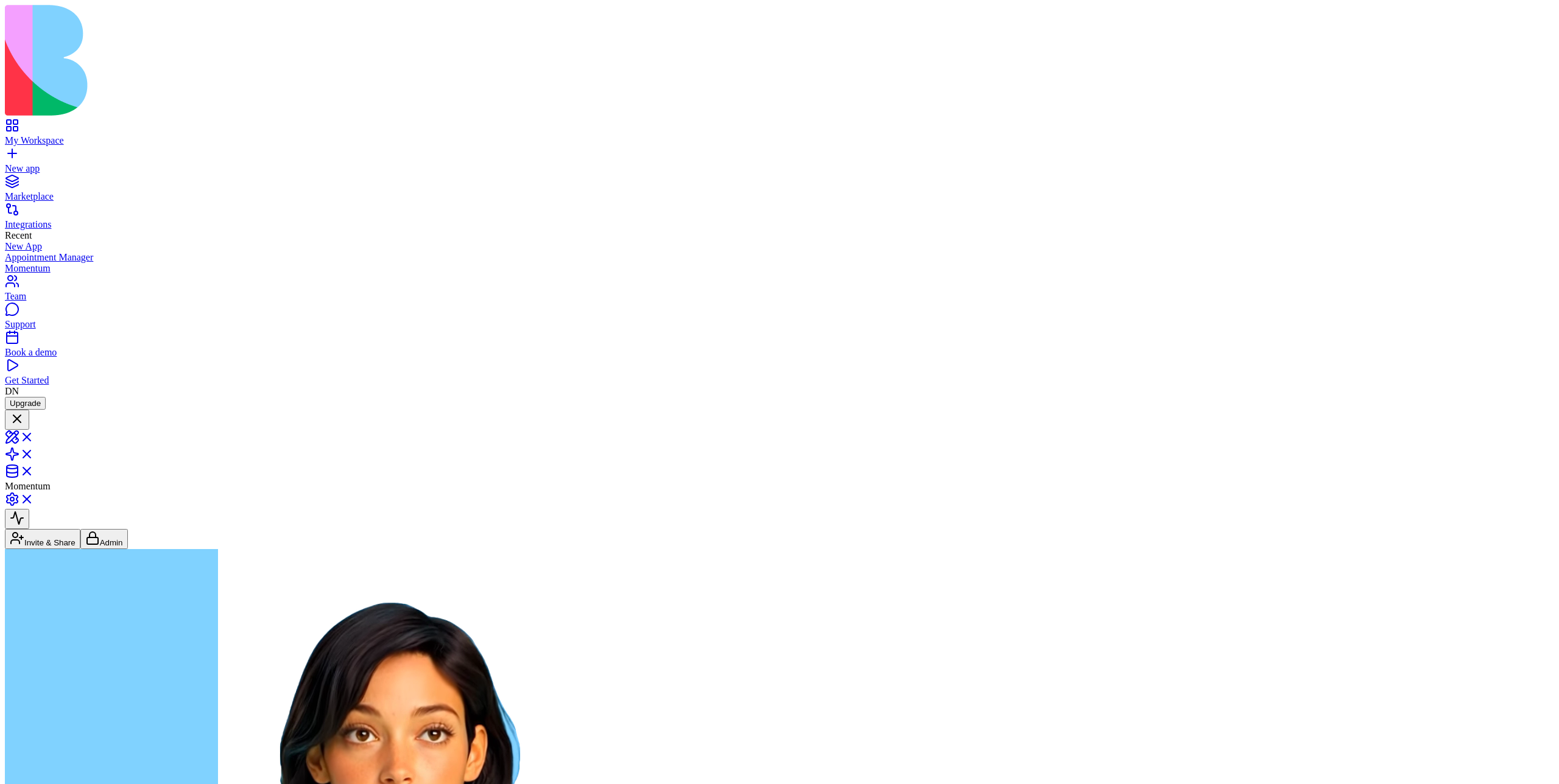
scroll to position [3715, 0]
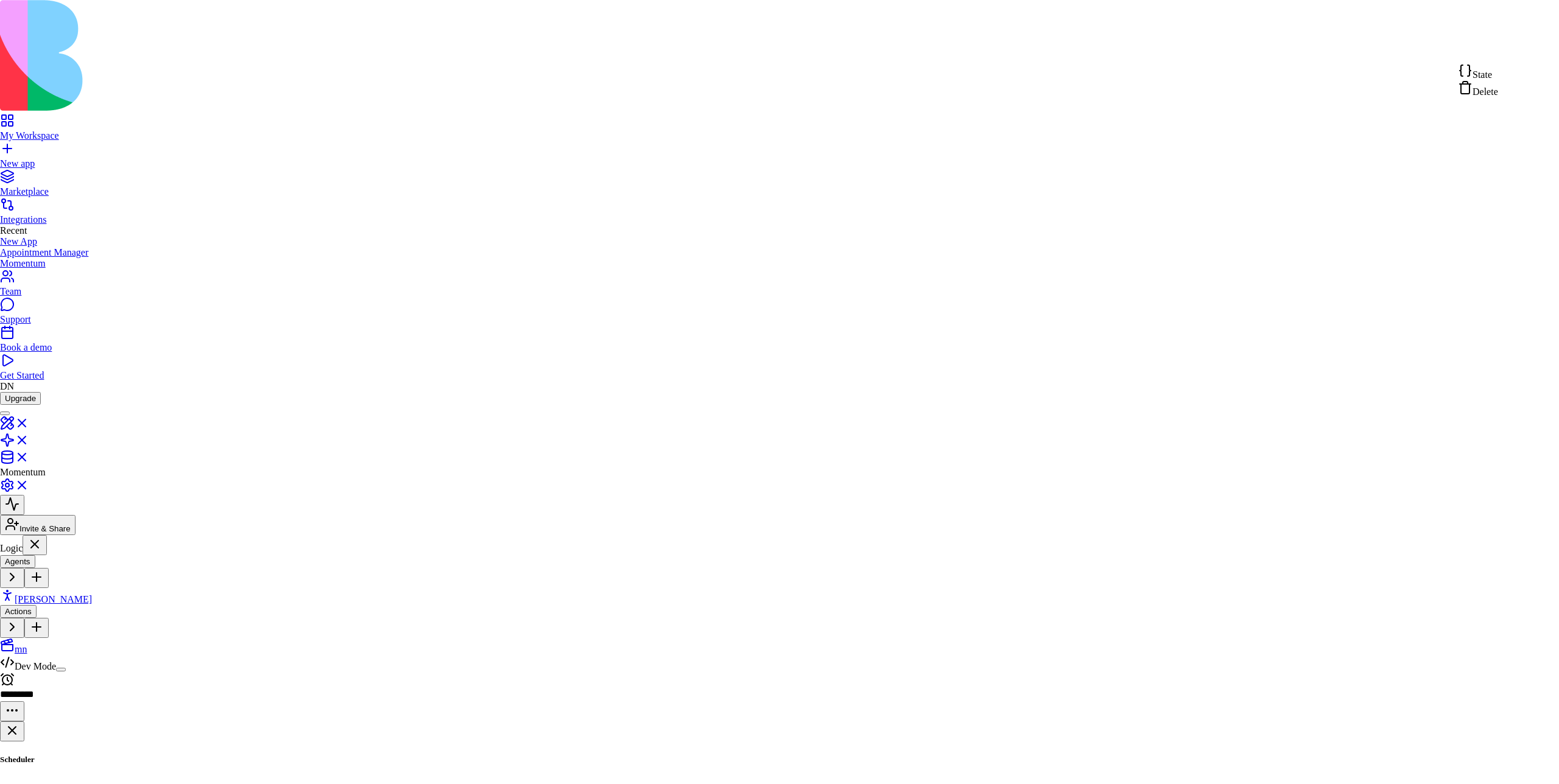
click at [1523, 46] on html "**********" at bounding box center [779, 551] width 1559 height 1103
click at [1498, 96] on span "Delete" at bounding box center [1485, 92] width 25 height 11
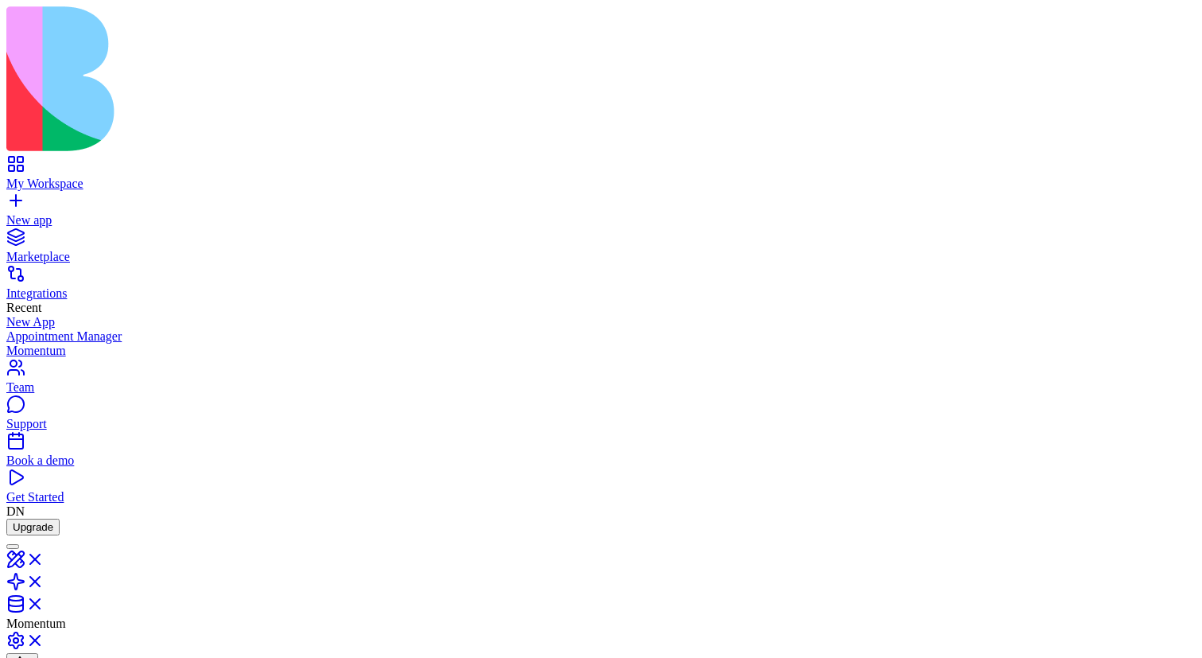
click at [45, 580] on link at bounding box center [25, 587] width 38 height 14
click at [57, 549] on button at bounding box center [31, 562] width 51 height 26
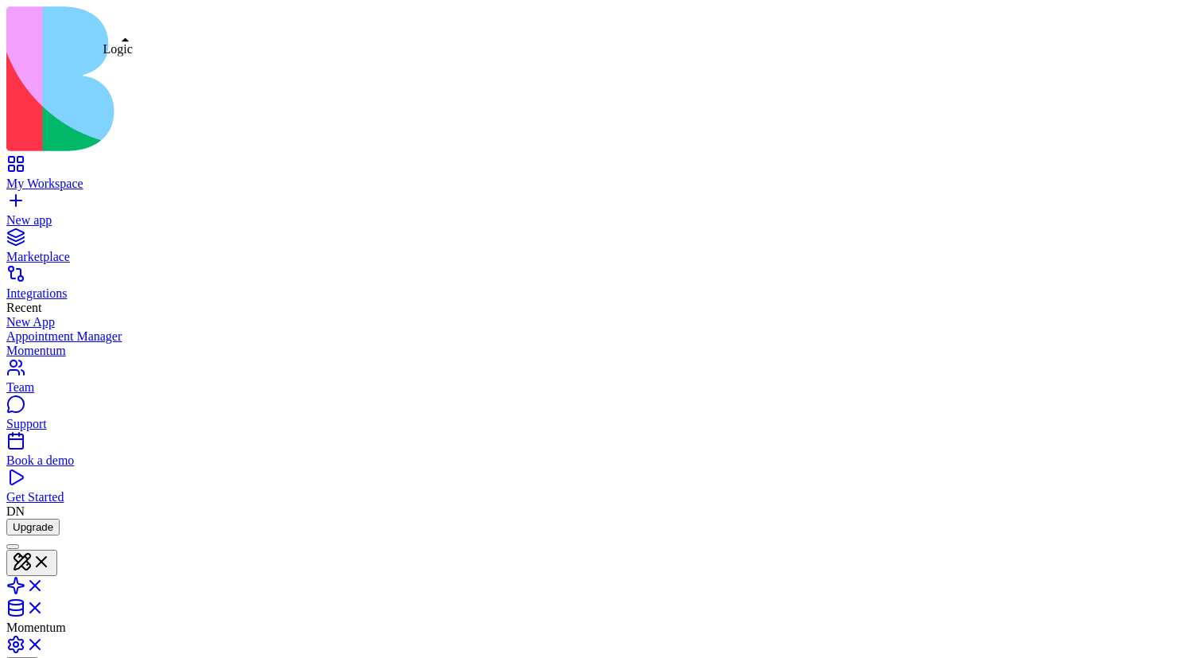
click at [45, 584] on link at bounding box center [25, 591] width 38 height 14
click at [45, 580] on link at bounding box center [25, 587] width 38 height 14
click at [45, 584] on link at bounding box center [25, 591] width 38 height 14
click at [45, 580] on link at bounding box center [25, 587] width 38 height 14
click at [45, 584] on link at bounding box center [25, 591] width 38 height 14
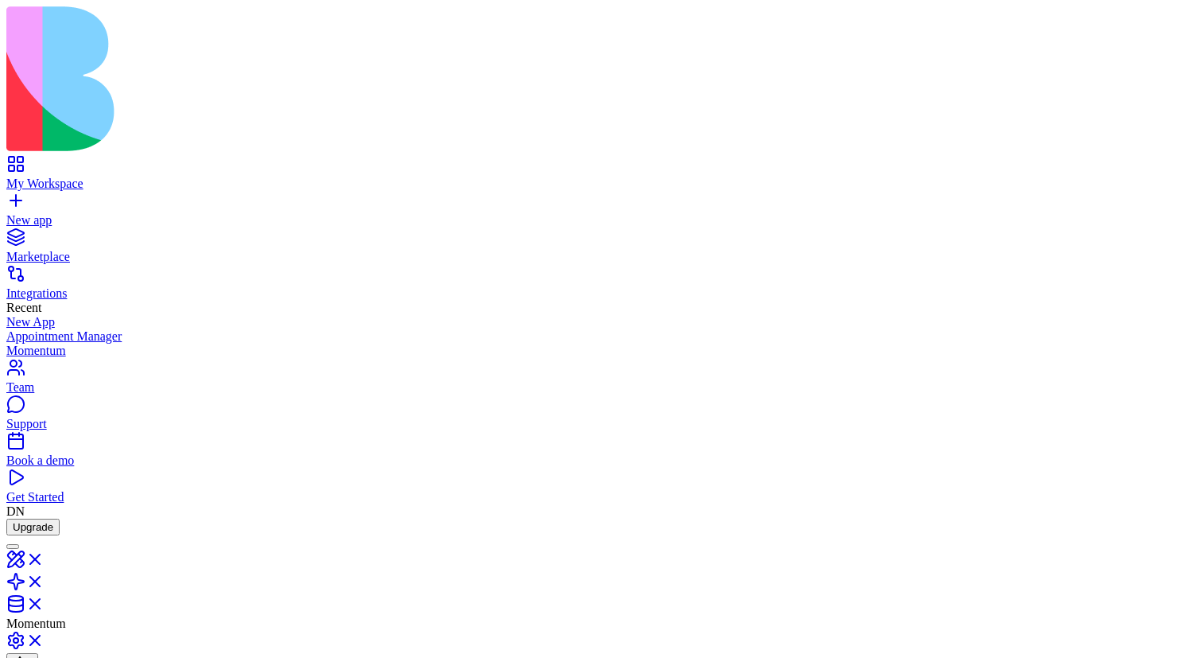
click at [45, 580] on link at bounding box center [25, 587] width 38 height 14
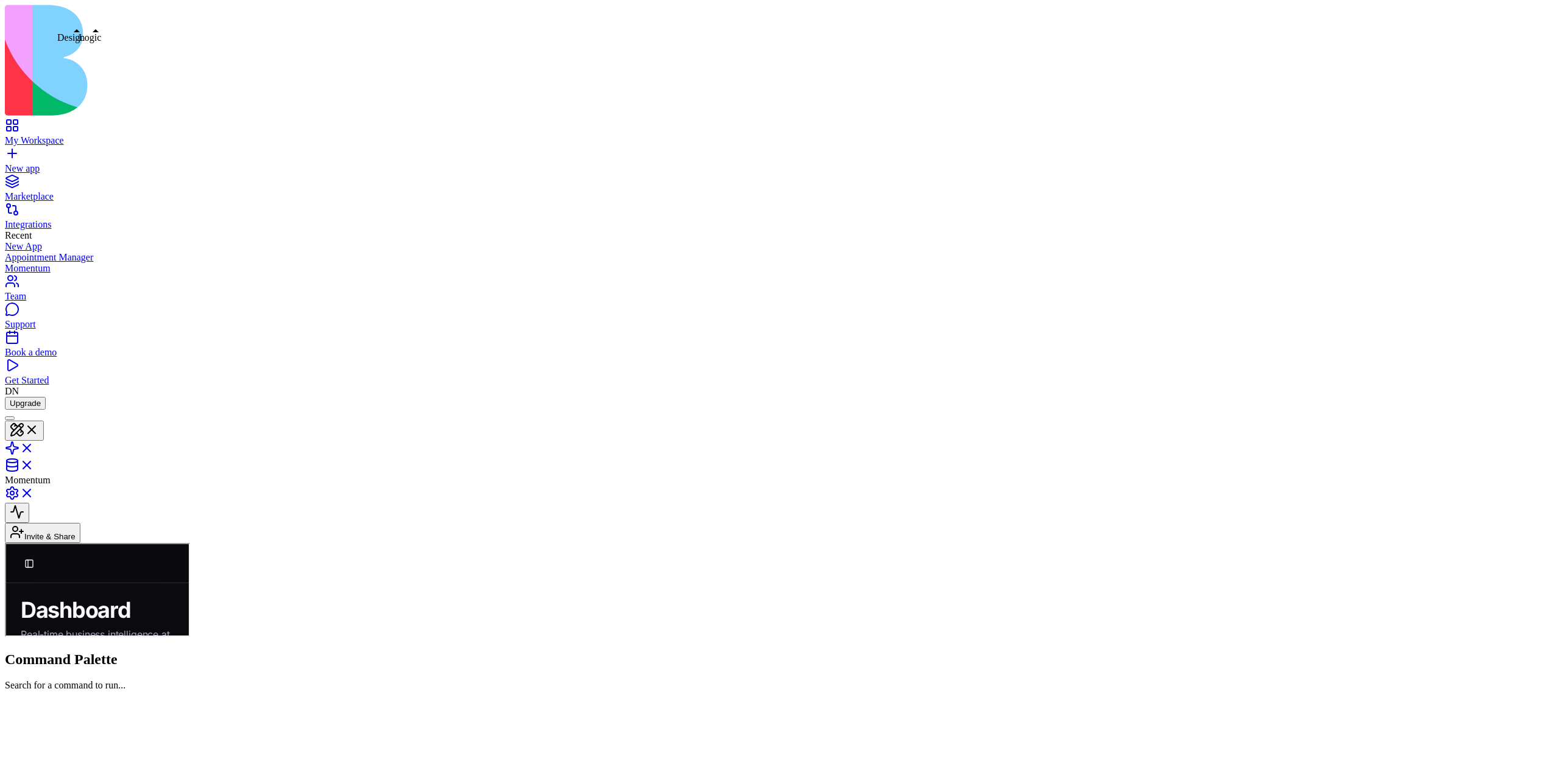
click at [34, 447] on link at bounding box center [19, 452] width 29 height 11
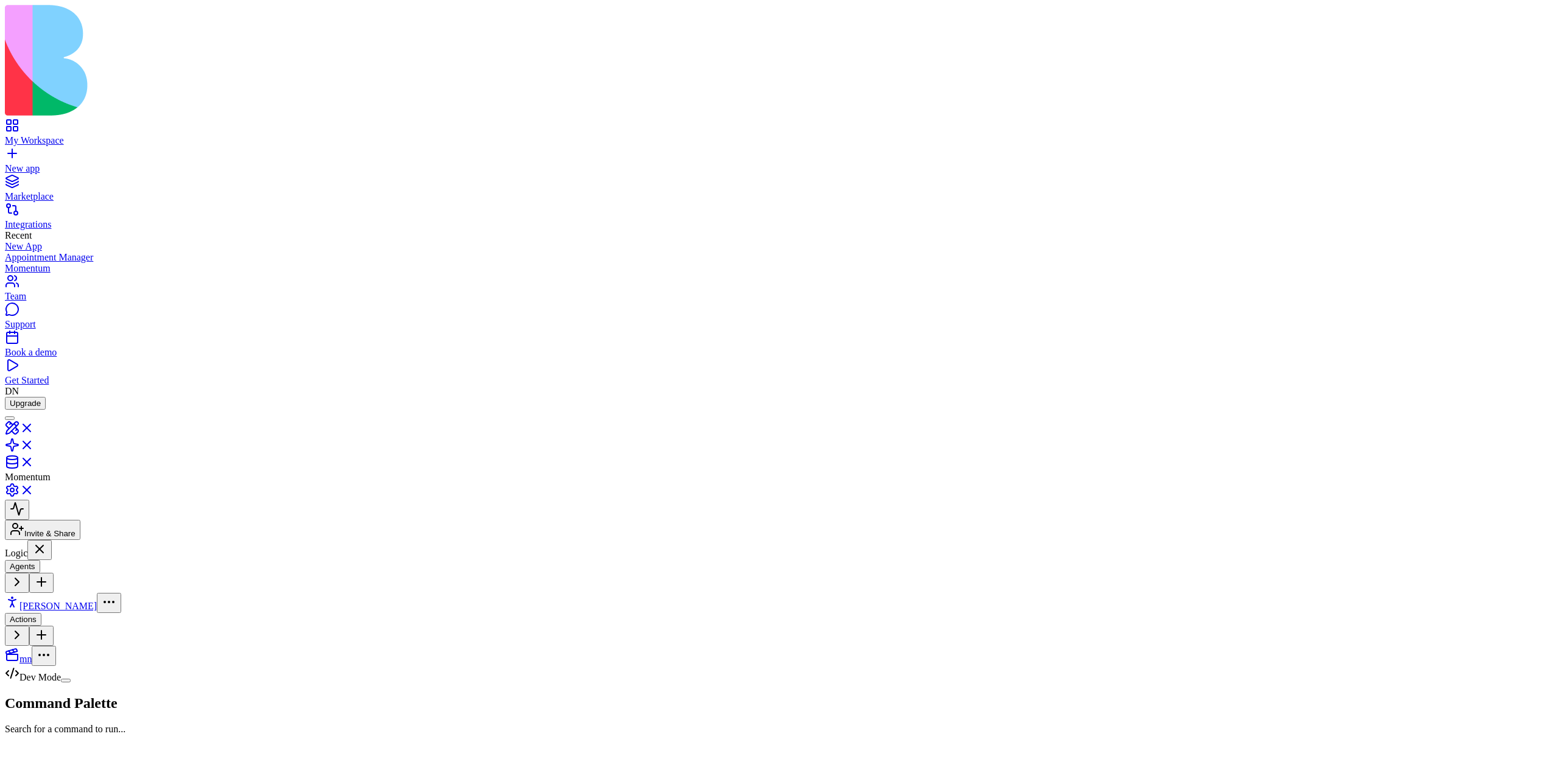
click at [79, 503] on link "[PERSON_NAME]" at bounding box center [63, 606] width 116 height 11
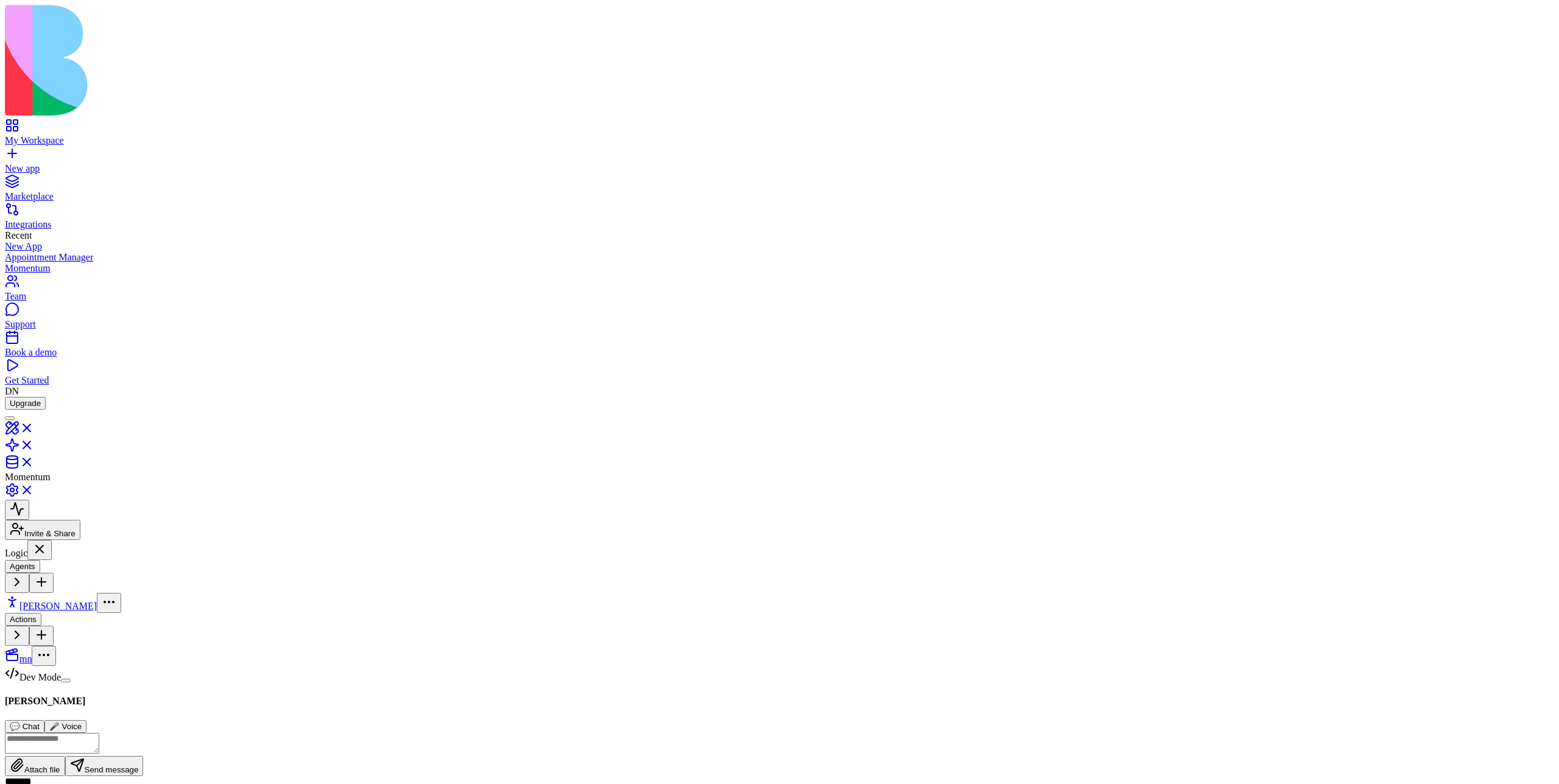
click at [87, 503] on button "🎤 Voice" at bounding box center [65, 727] width 42 height 13
click at [85, 503] on button "Start Voice Call" at bounding box center [44, 743] width 80 height 20
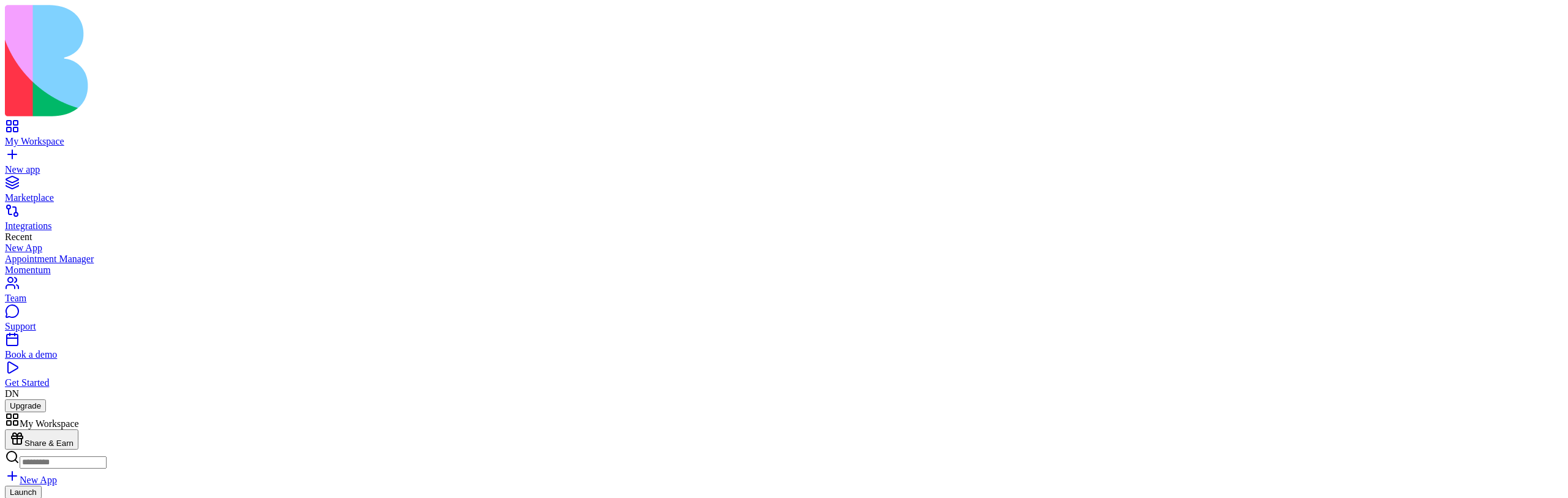
click at [606, 486] on div "Launch" at bounding box center [784, 500] width 1559 height 30
click at [35, 450] on link at bounding box center [19, 456] width 29 height 11
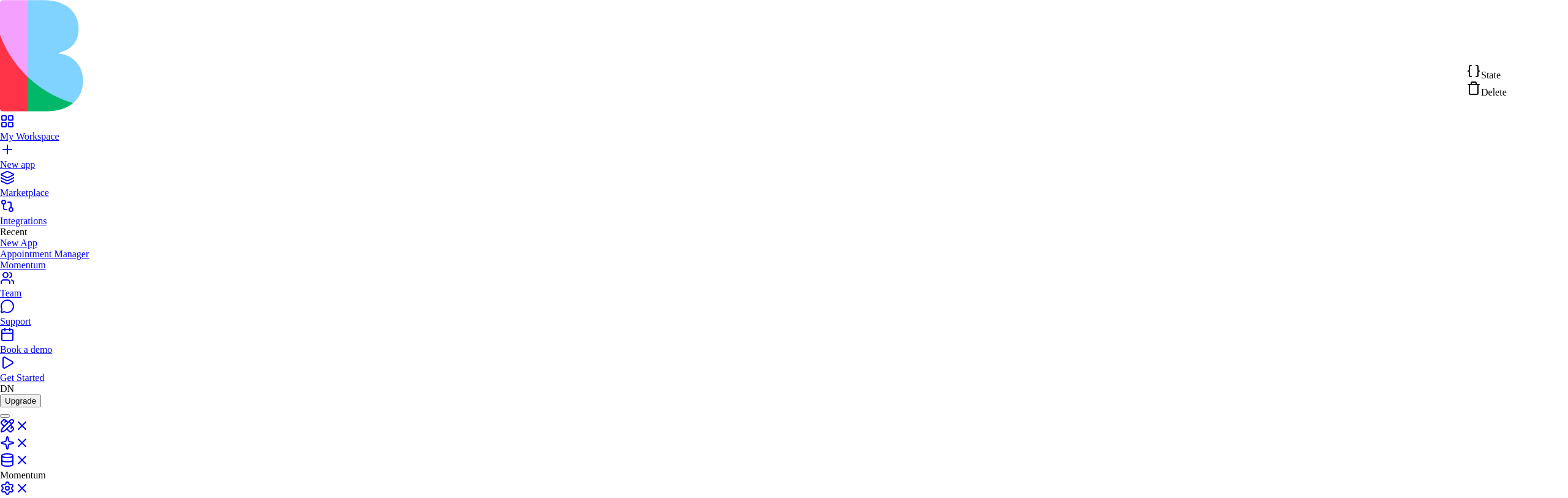
click at [1501, 80] on span "State" at bounding box center [1490, 76] width 19 height 11
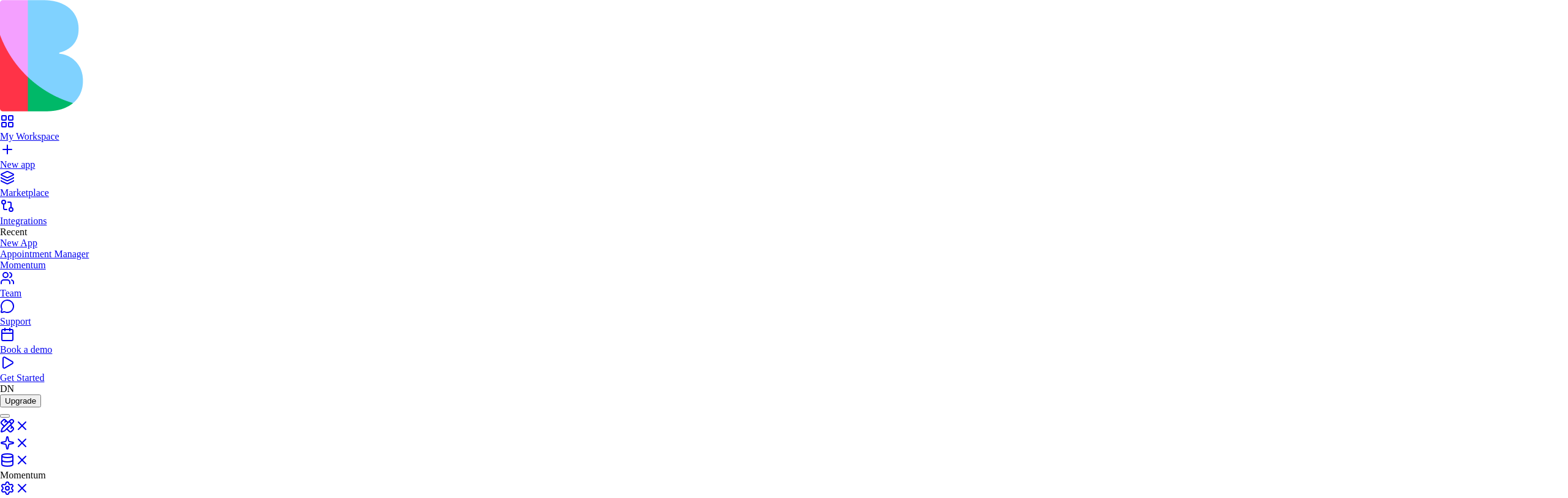
scroll to position [26, 0]
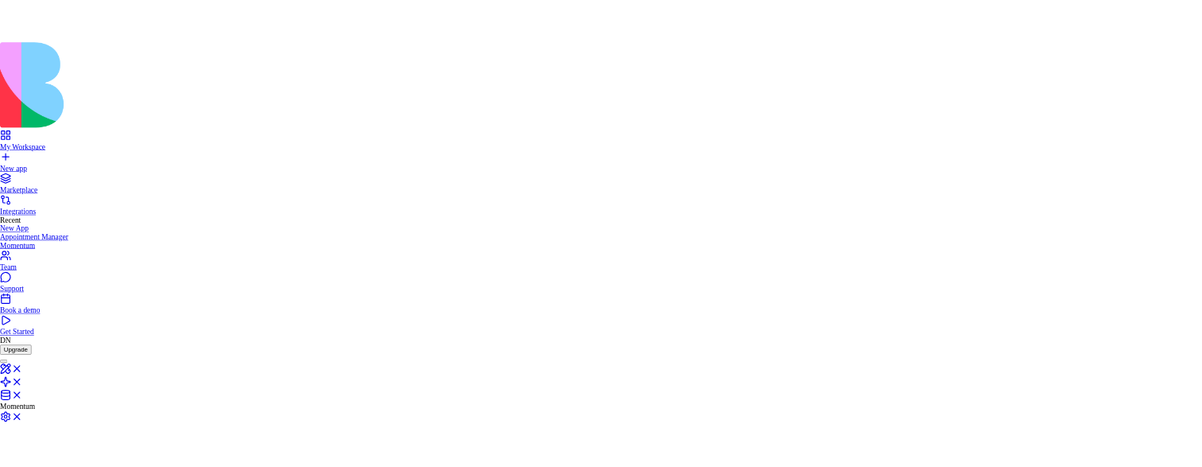
scroll to position [831, 0]
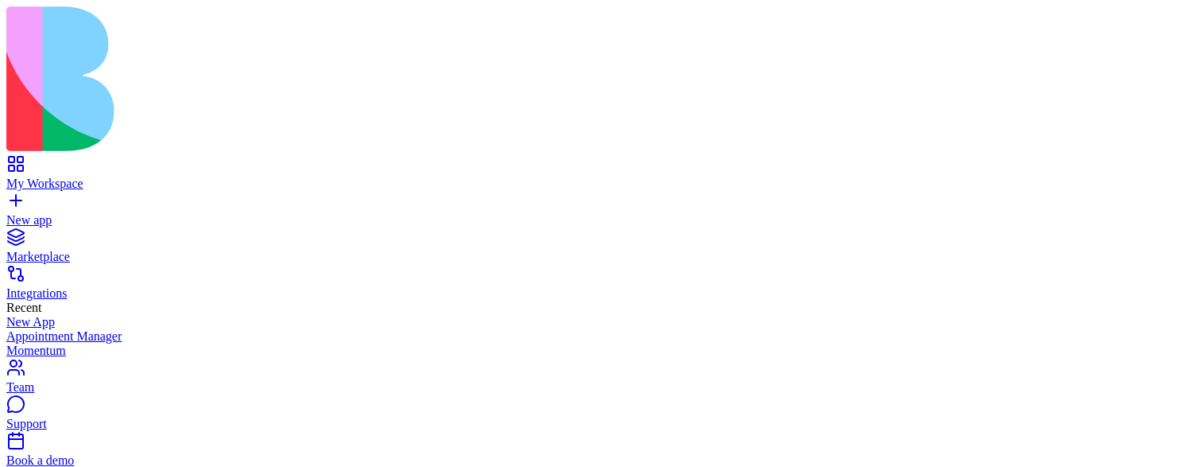
scroll to position [10, 0]
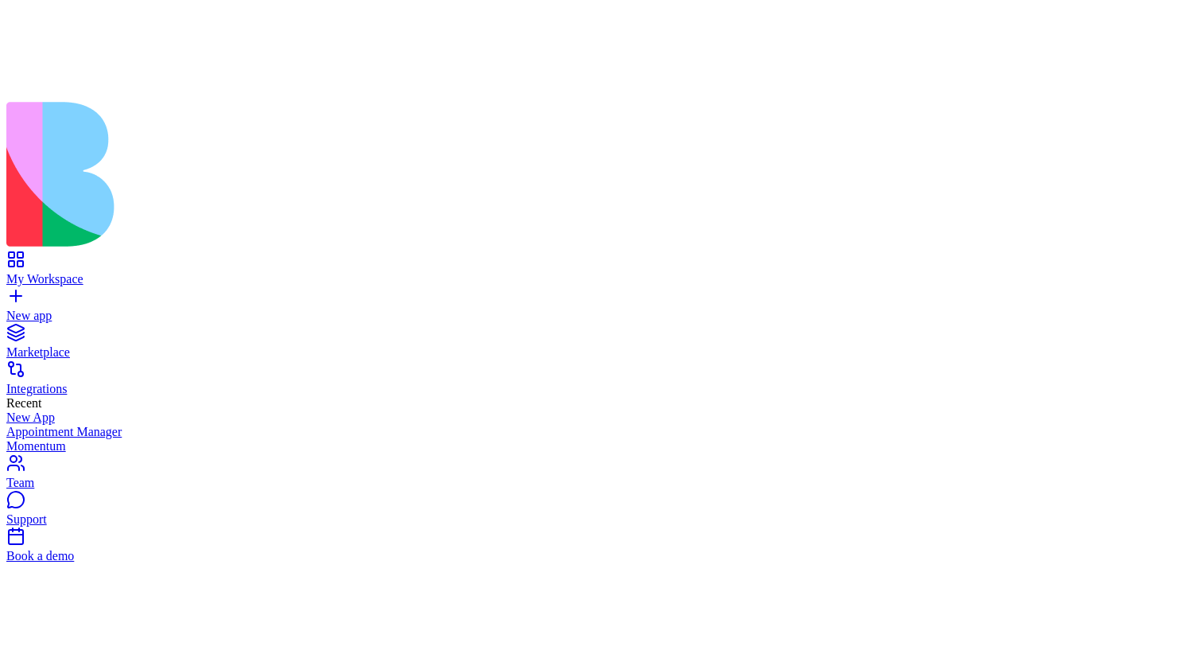
scroll to position [487, 0]
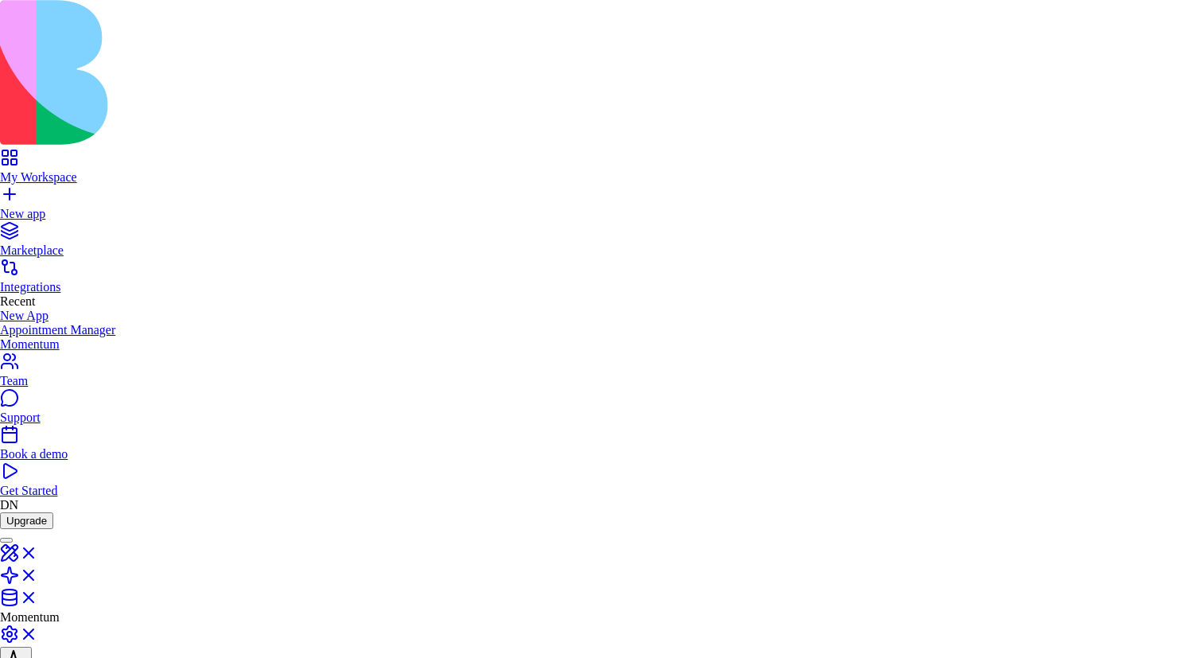
scroll to position [1210, 0]
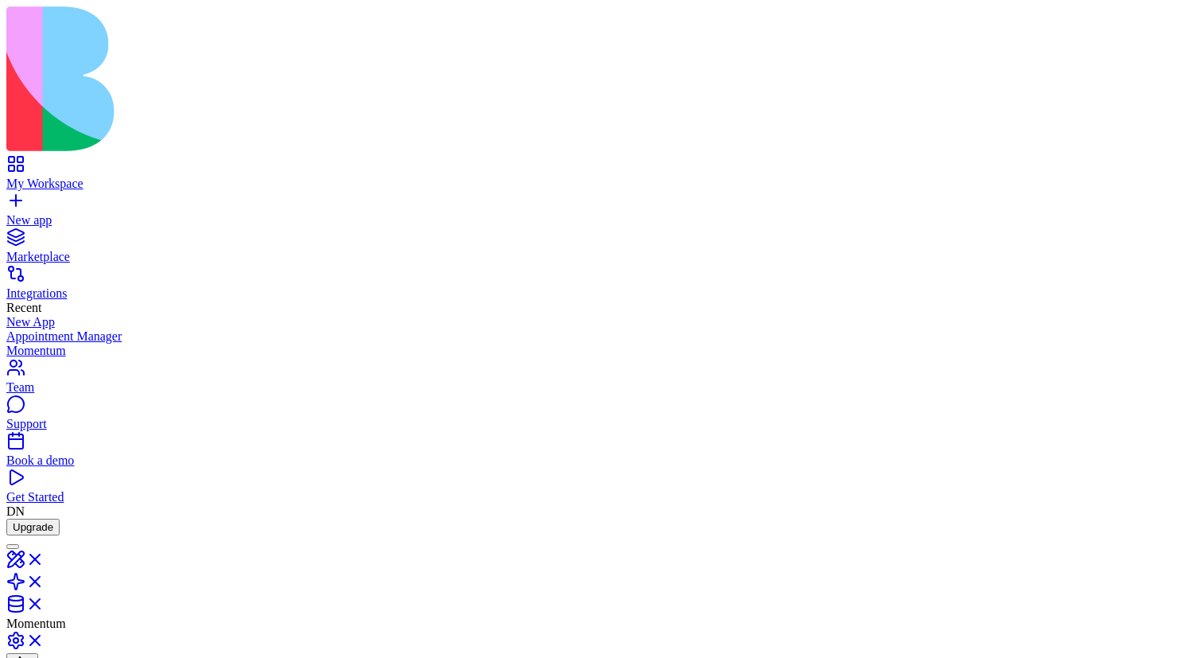
scroll to position [22, 0]
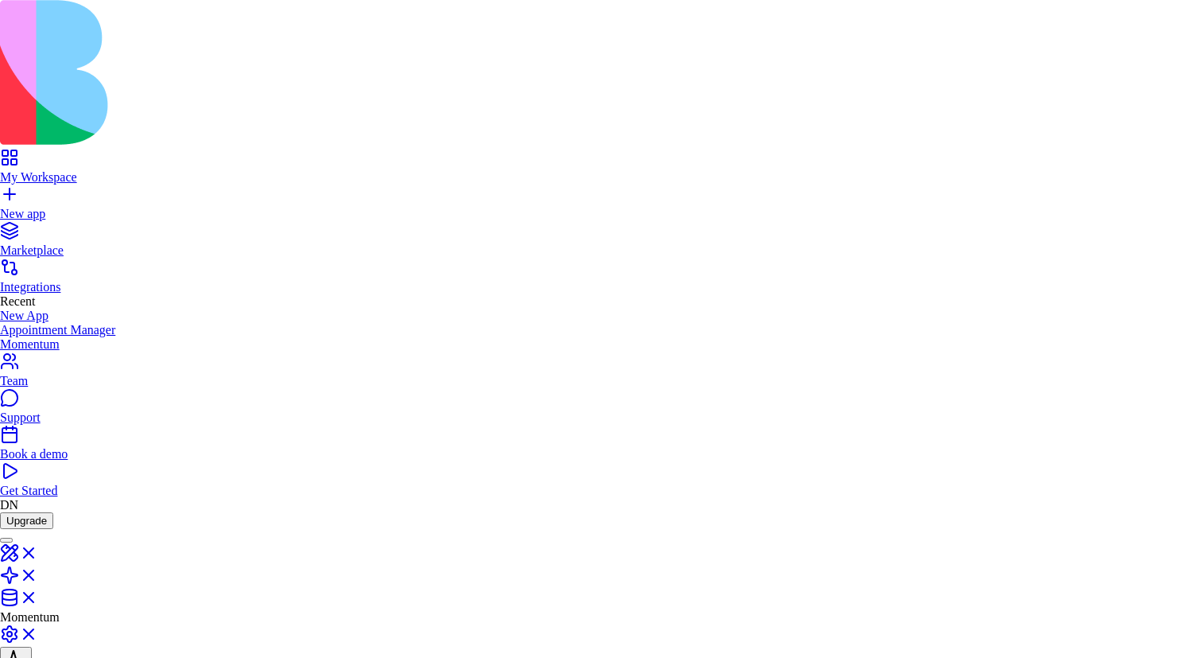
scroll to position [105, 0]
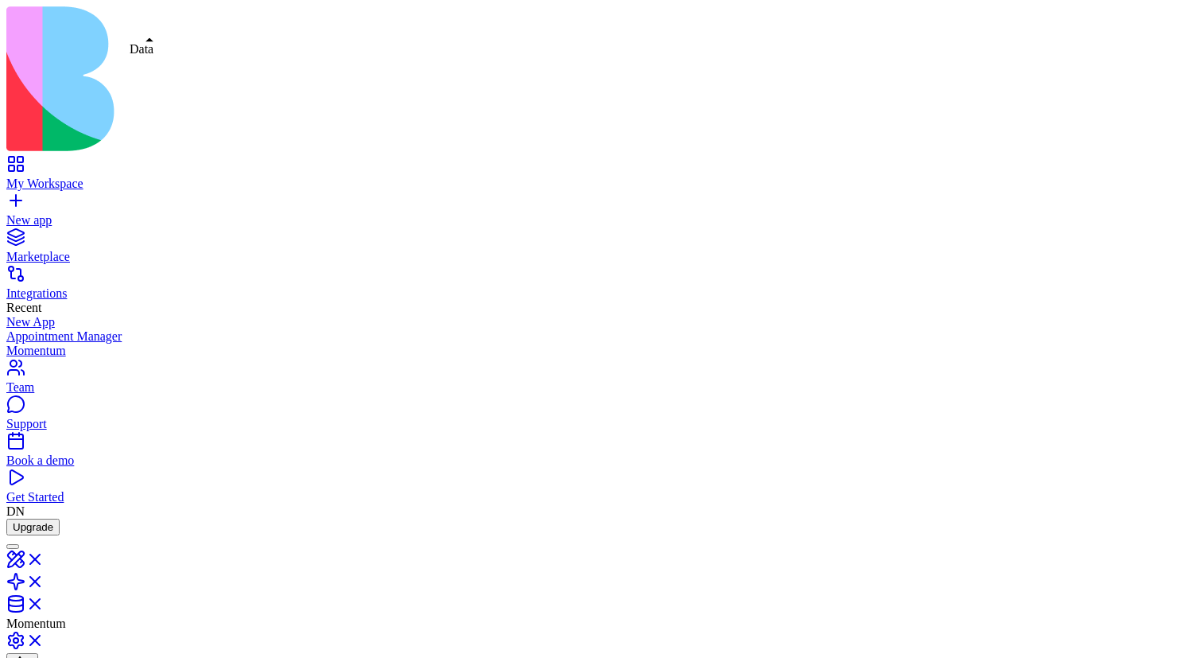
click at [45, 602] on link at bounding box center [25, 609] width 38 height 14
click at [45, 580] on link at bounding box center [25, 587] width 38 height 14
click at [45, 602] on link at bounding box center [25, 609] width 38 height 14
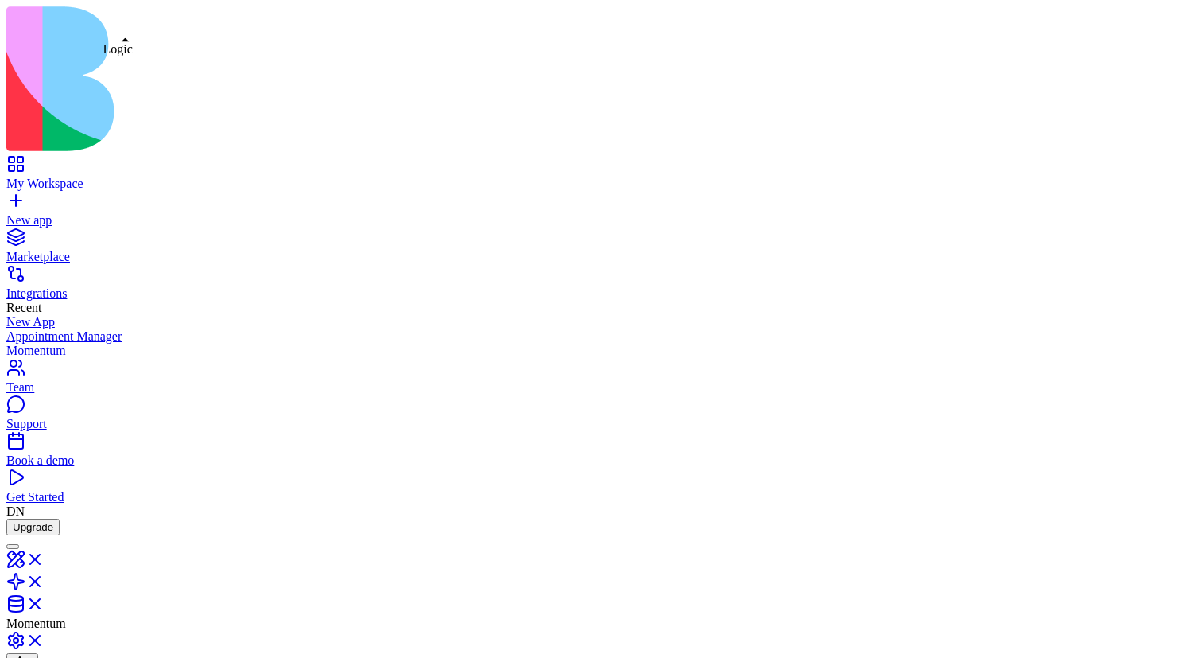
click at [45, 580] on link at bounding box center [25, 587] width 38 height 14
